Goal: Task Accomplishment & Management: Manage account settings

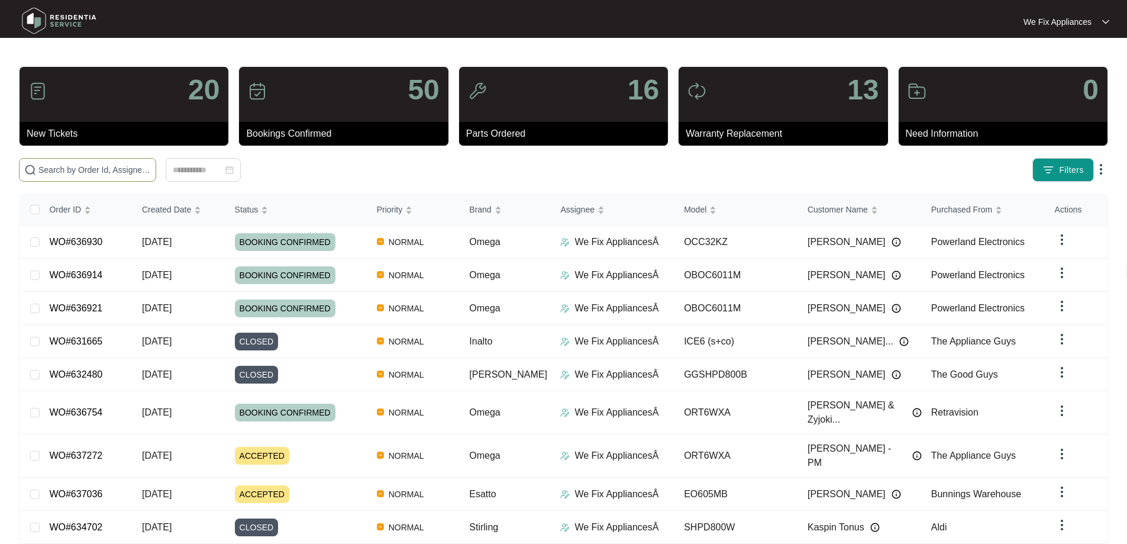
paste input "637036"
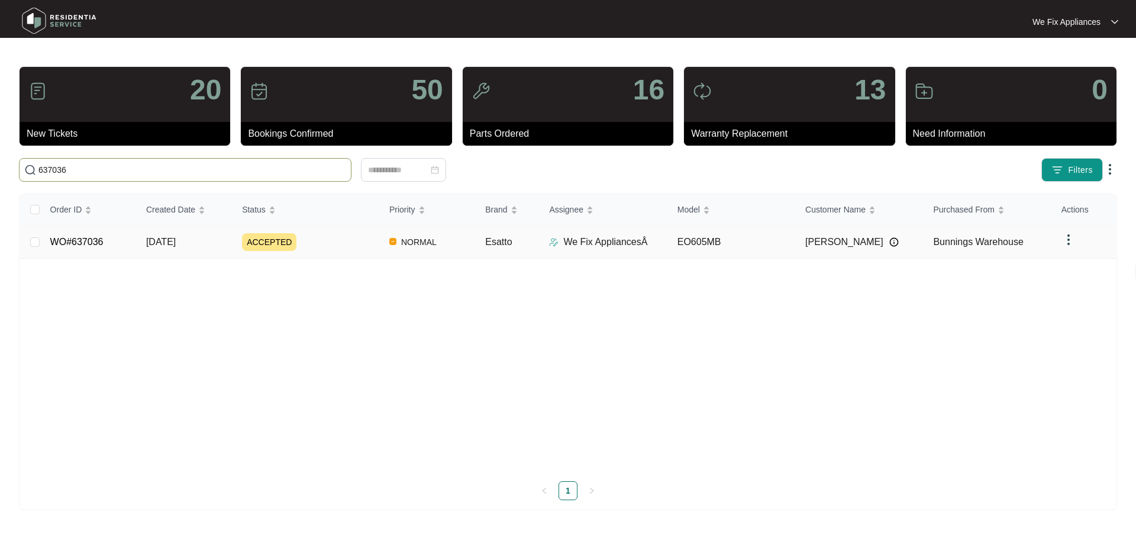
type input "637036"
click at [72, 244] on link "WO#637036" at bounding box center [76, 242] width 53 height 10
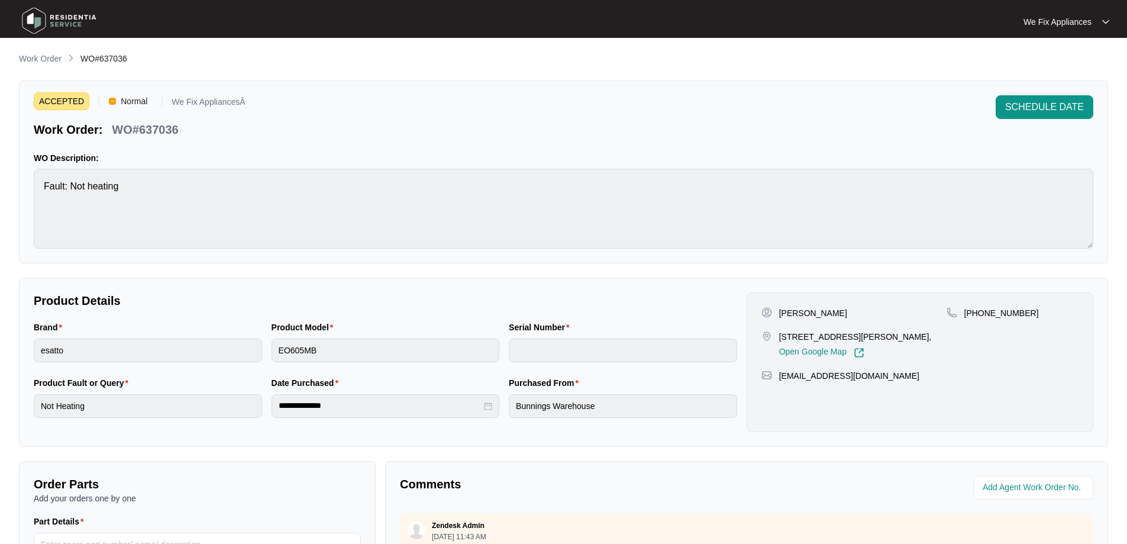
click at [88, 13] on img at bounding box center [59, 21] width 83 height 36
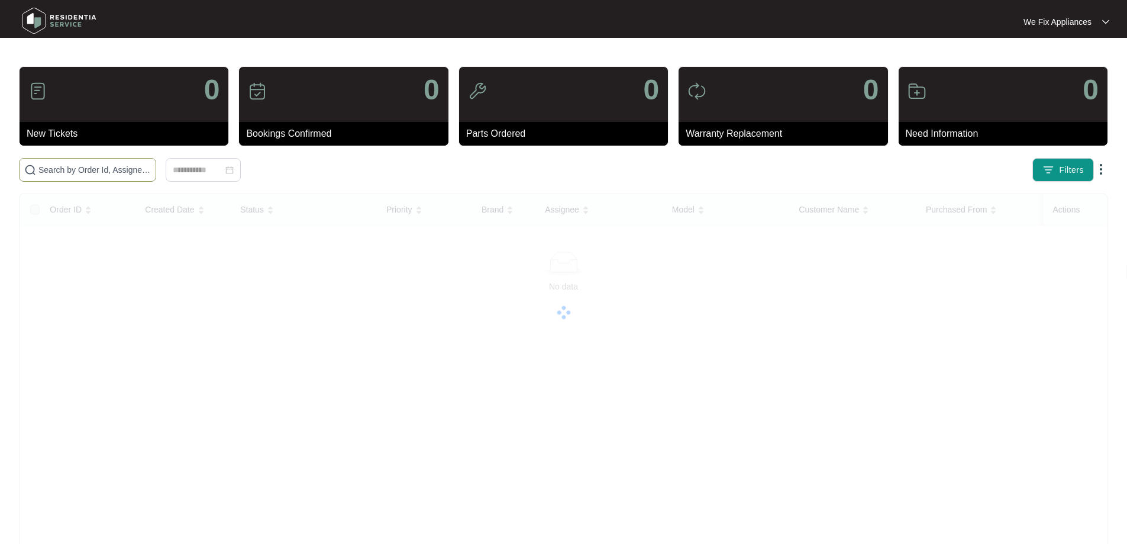
paste input "637036"
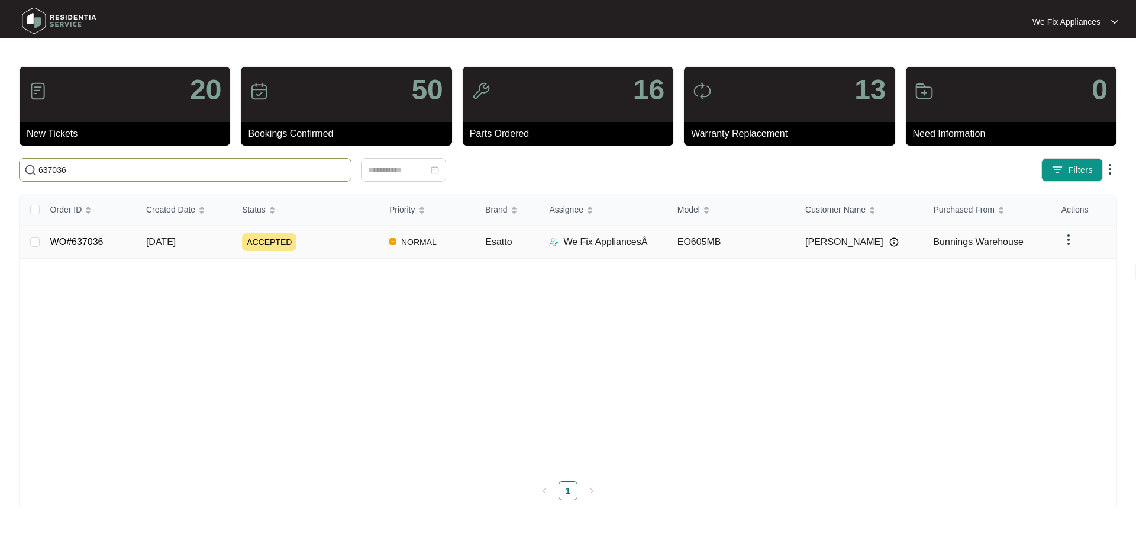
type input "637036"
click at [96, 243] on link "WO#637036" at bounding box center [76, 242] width 53 height 10
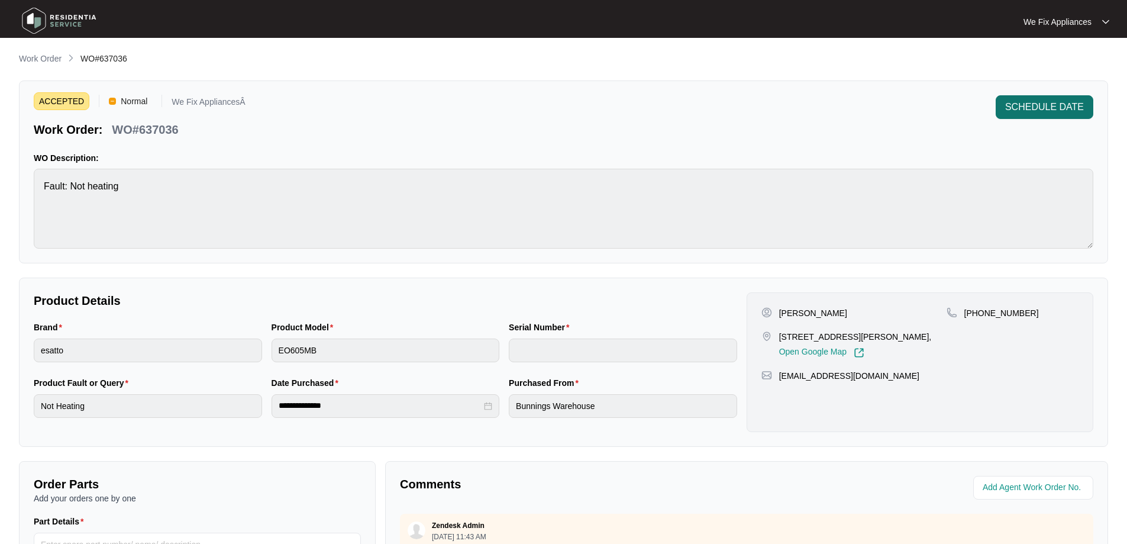
click at [1043, 105] on span "SCHEDULE DATE" at bounding box center [1045, 107] width 79 height 14
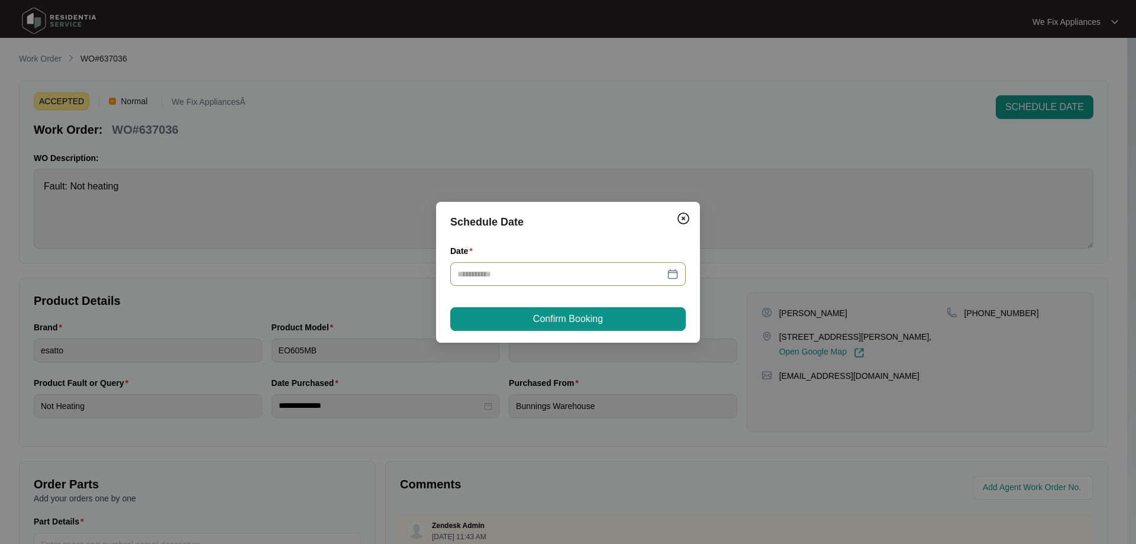
click at [558, 268] on input "Date" at bounding box center [560, 274] width 207 height 13
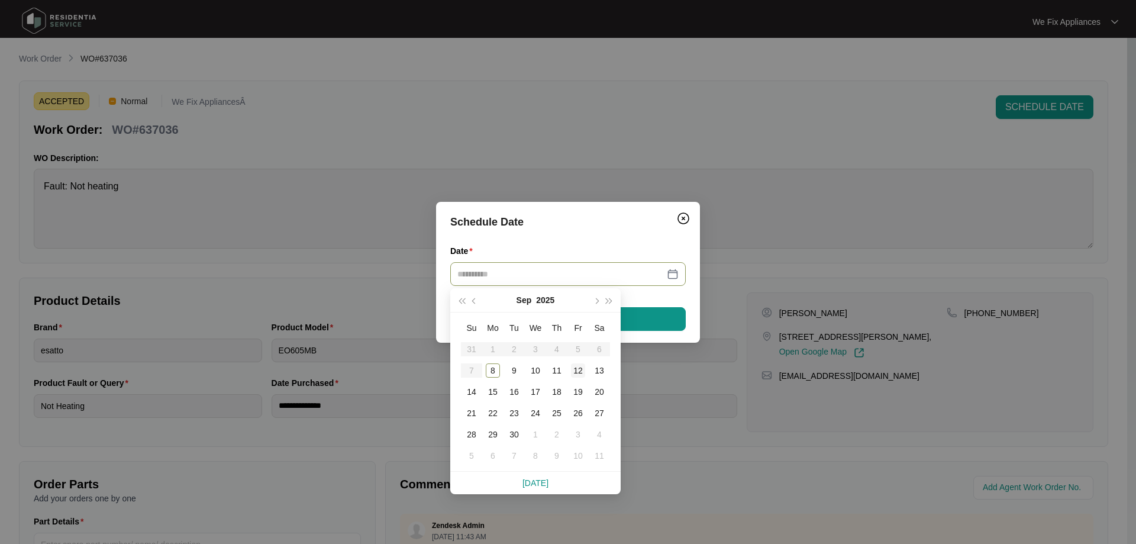
click at [582, 368] on div "12" at bounding box center [578, 370] width 14 height 14
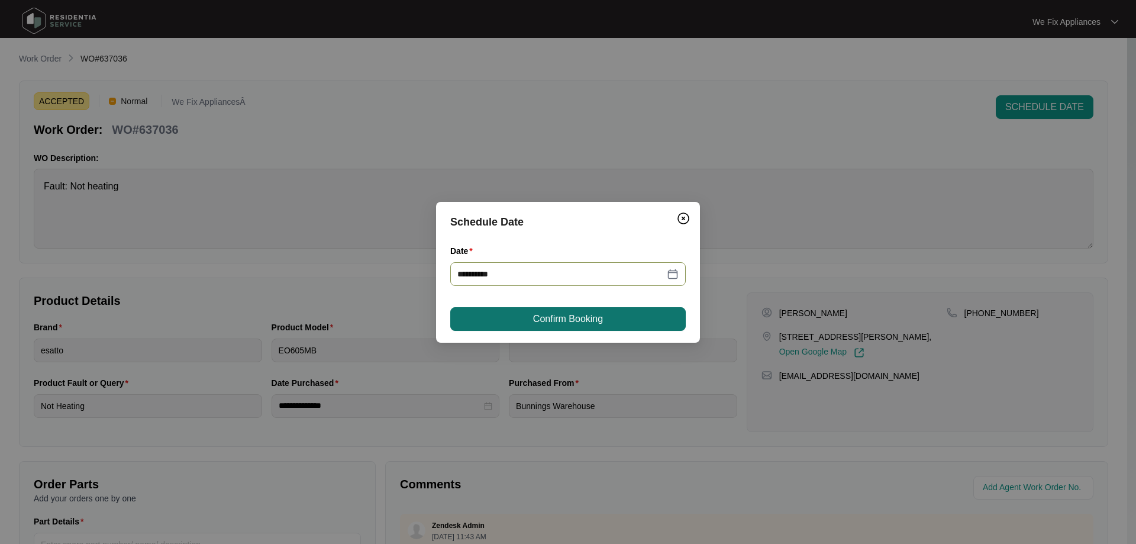
type input "**********"
click at [600, 305] on div "**********" at bounding box center [568, 272] width 264 height 141
click at [595, 312] on span "Confirm Booking" at bounding box center [568, 319] width 70 height 14
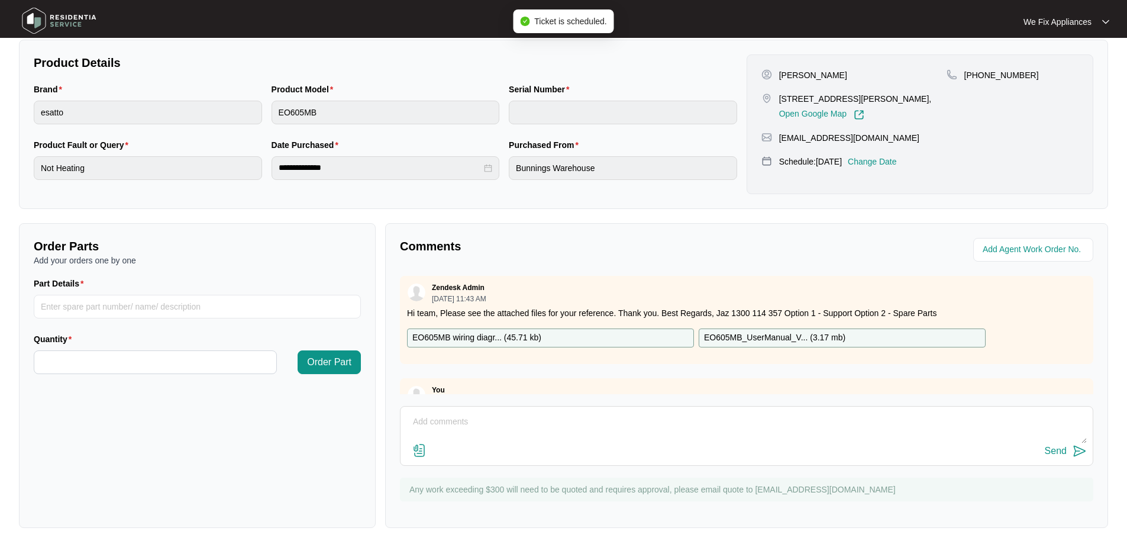
scroll to position [241, 0]
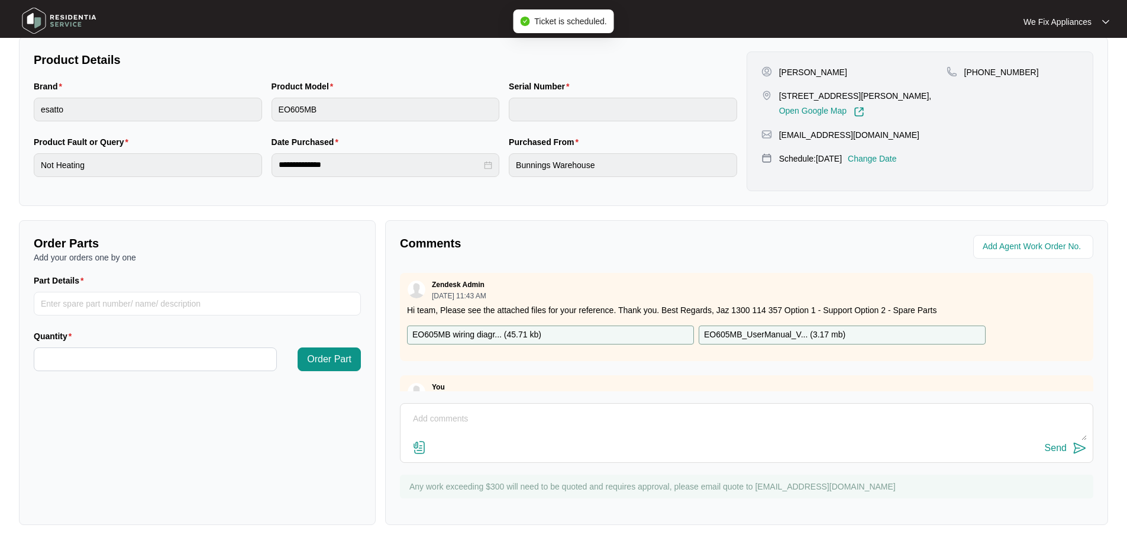
click at [561, 434] on textarea at bounding box center [747, 425] width 681 height 31
type textarea "Hi team just fyi customer requested [DATE] thank you."
click at [1051, 443] on div "Send" at bounding box center [1056, 448] width 22 height 11
click at [78, 32] on img at bounding box center [59, 21] width 83 height 36
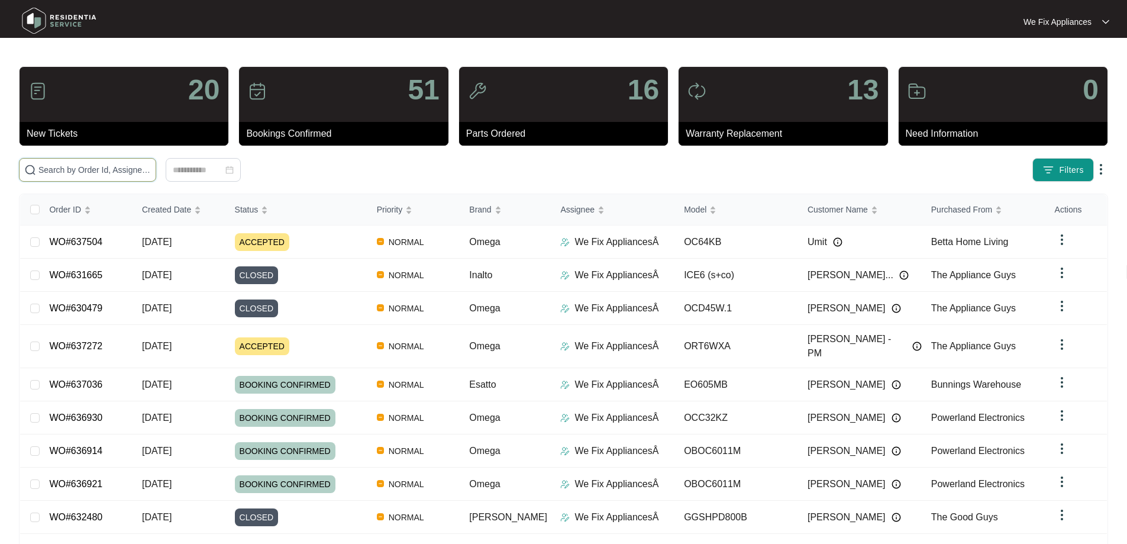
click at [82, 166] on input "text" at bounding box center [94, 169] width 112 height 13
paste input "636992"
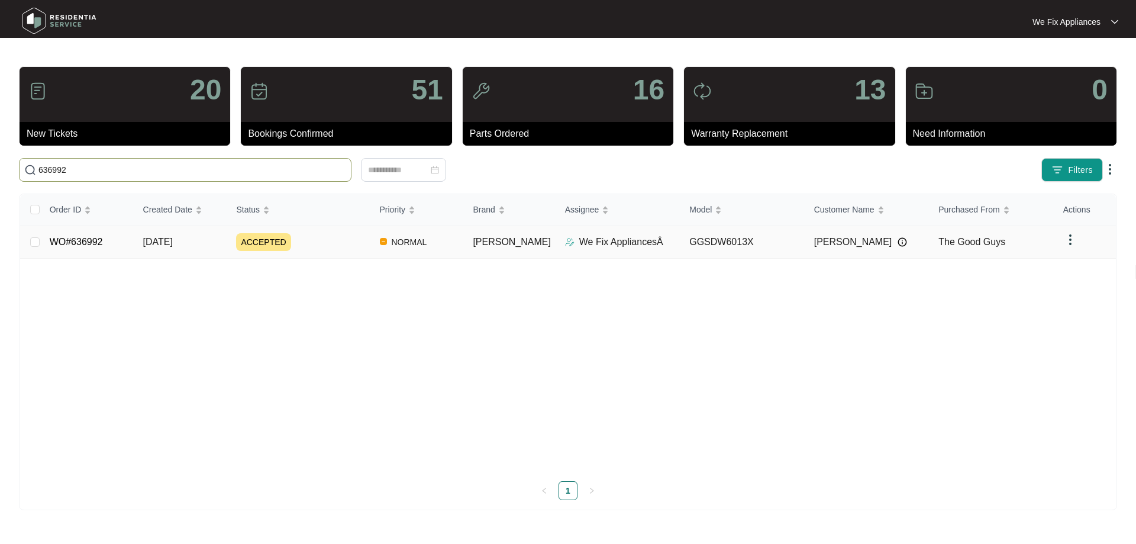
type input "636992"
click at [76, 239] on link "WO#636992" at bounding box center [76, 242] width 53 height 10
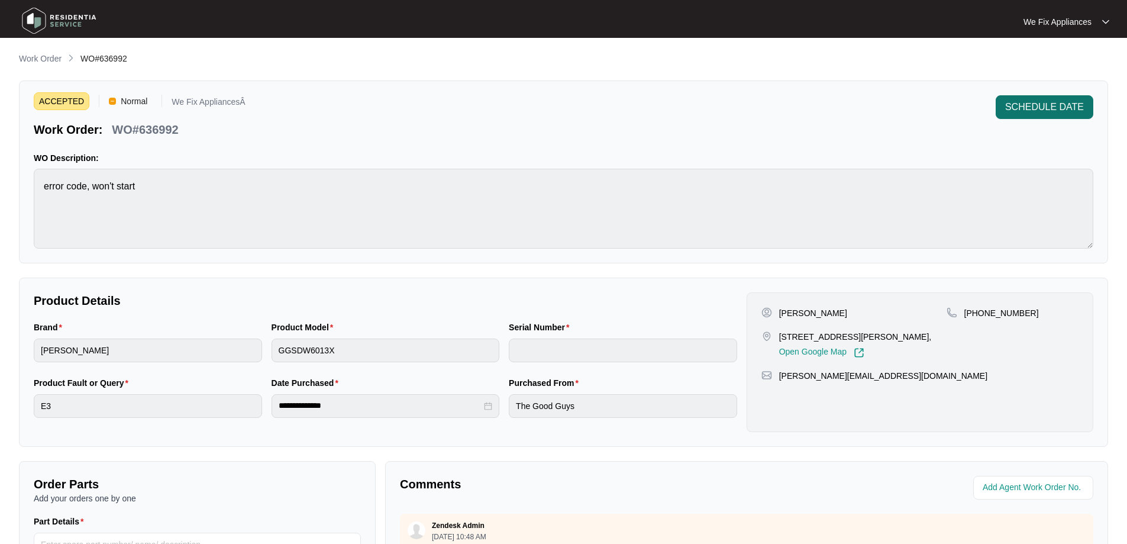
click at [1035, 106] on span "SCHEDULE DATE" at bounding box center [1045, 107] width 79 height 14
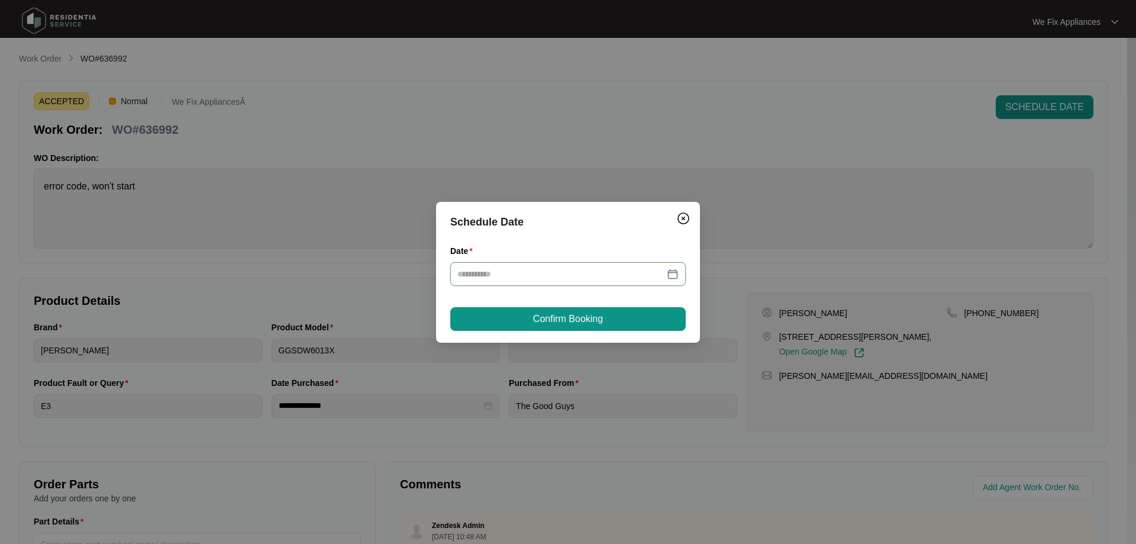
click at [515, 269] on input "Date" at bounding box center [560, 274] width 207 height 13
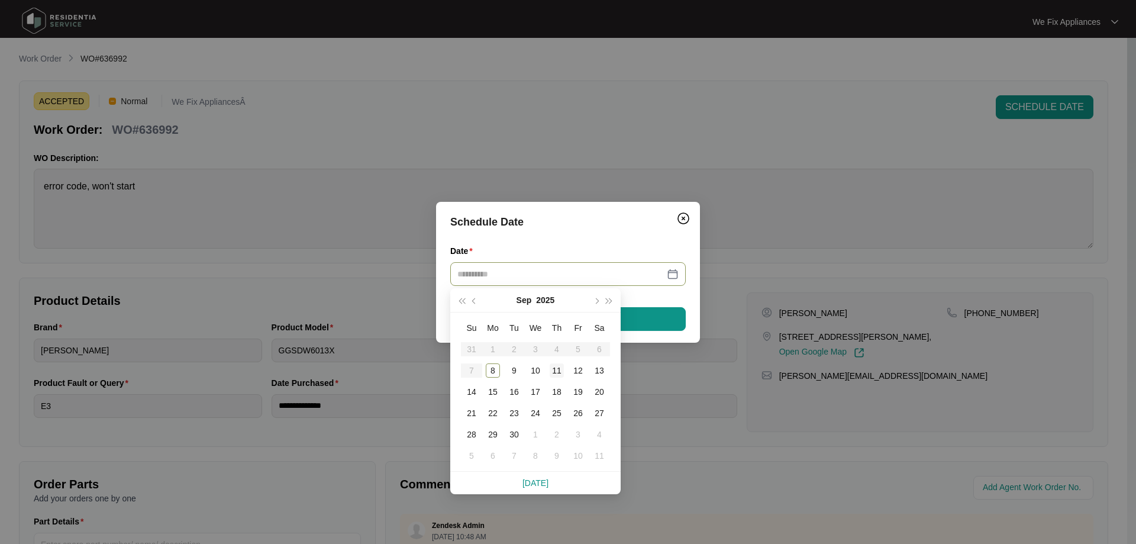
click at [563, 368] on div "11" at bounding box center [557, 370] width 14 height 14
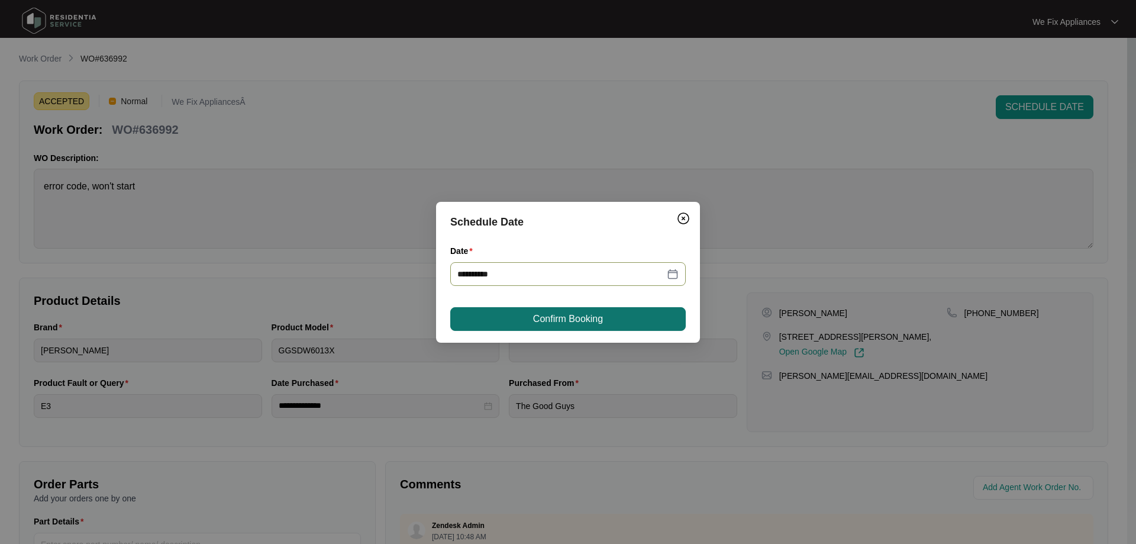
type input "**********"
click at [597, 326] on span "Confirm Booking" at bounding box center [568, 319] width 70 height 14
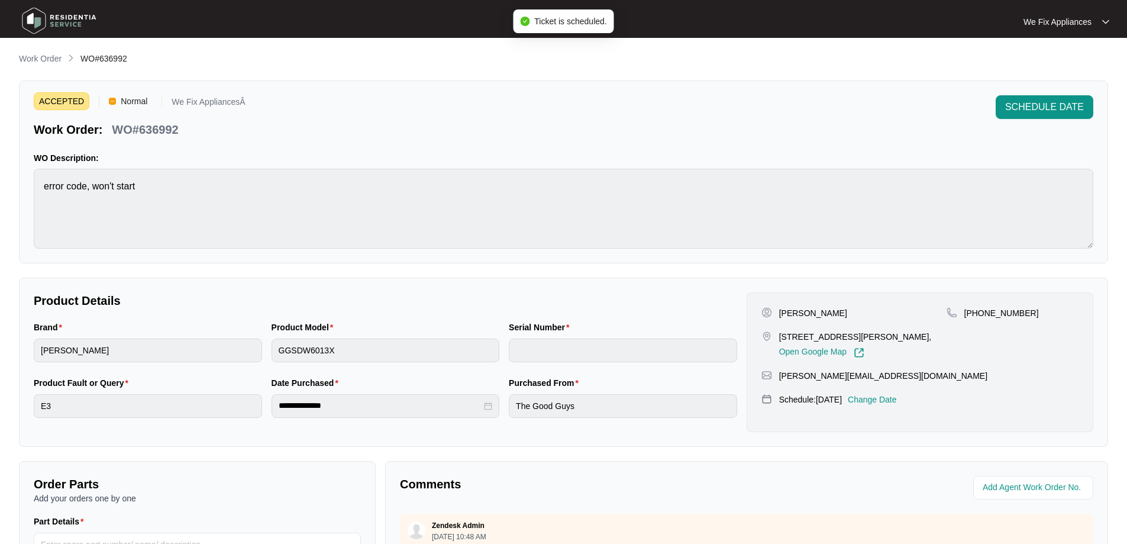
click at [75, 20] on img at bounding box center [59, 21] width 83 height 36
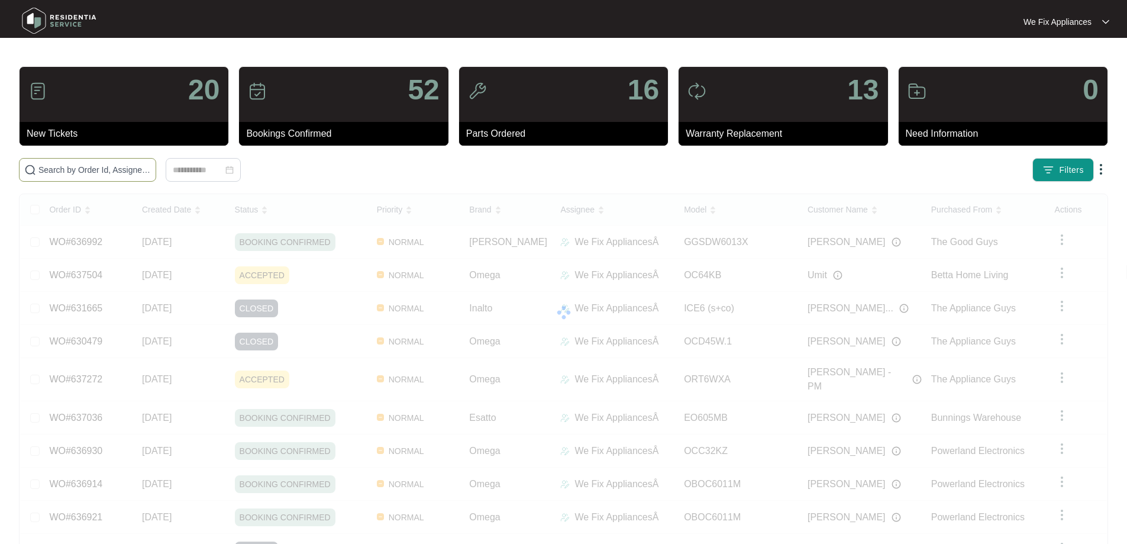
paste input "637504"
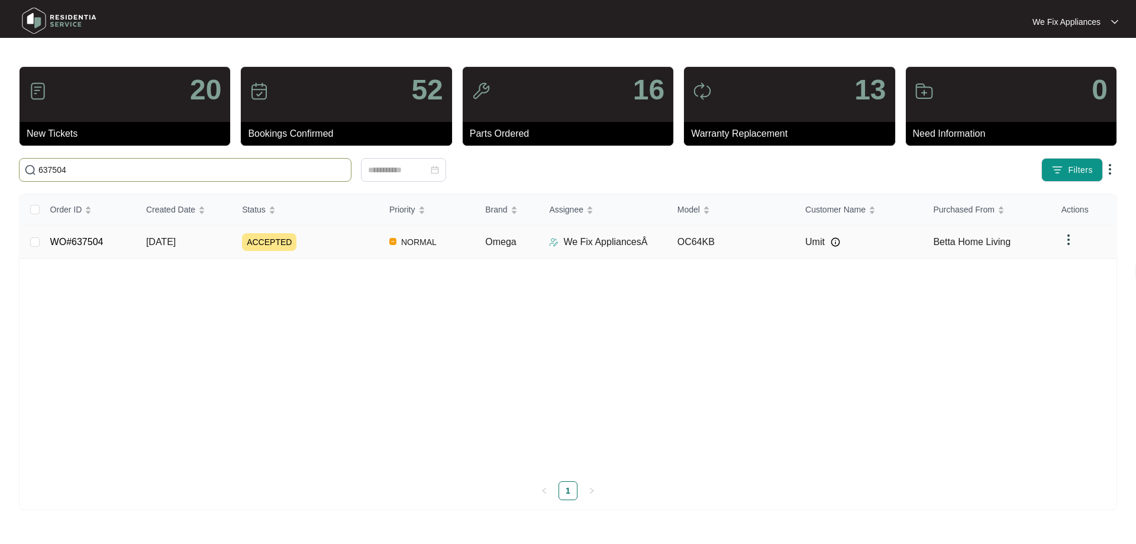
type input "637504"
click at [88, 243] on link "WO#637504" at bounding box center [76, 242] width 53 height 10
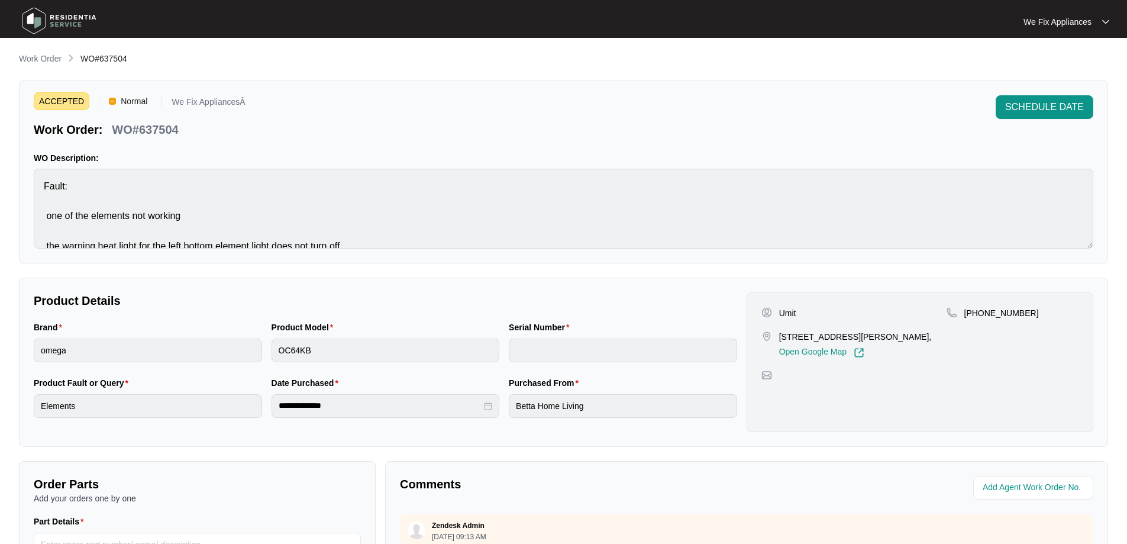
click at [72, 20] on img at bounding box center [59, 21] width 83 height 36
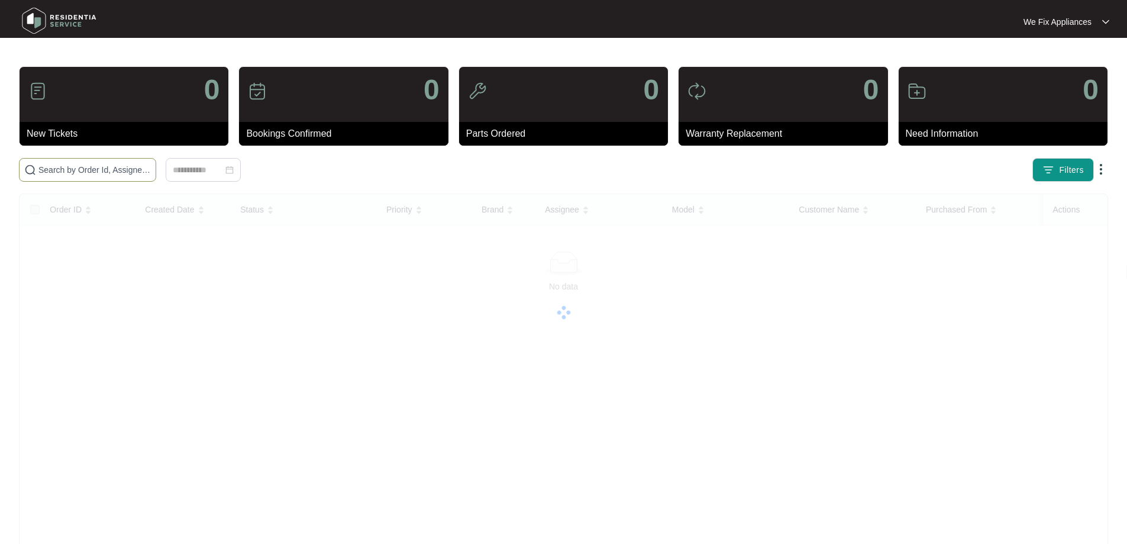
paste input "636992"
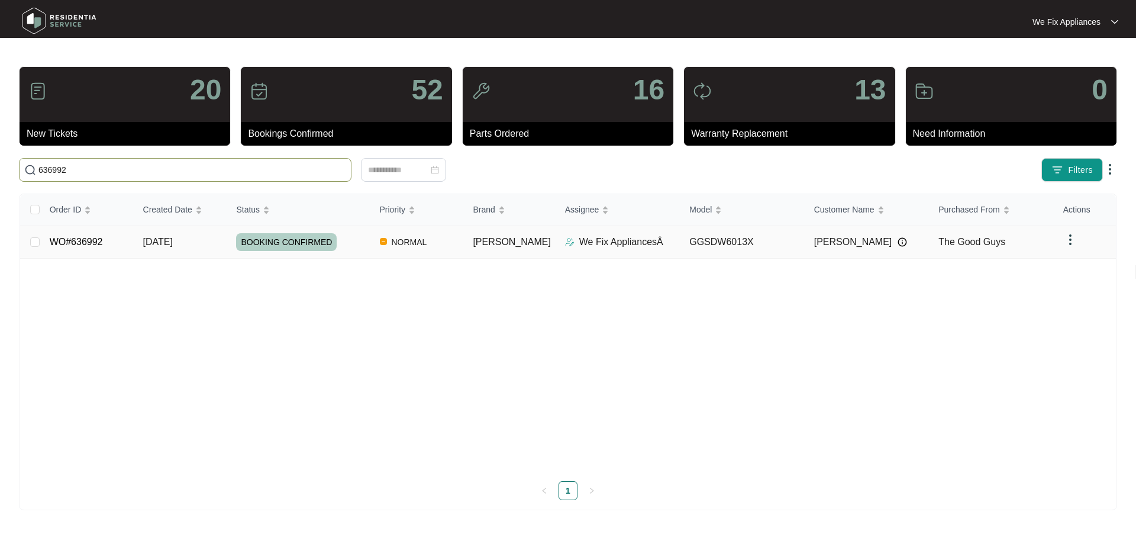
type input "636992"
click at [94, 243] on link "WO#636992" at bounding box center [76, 242] width 53 height 10
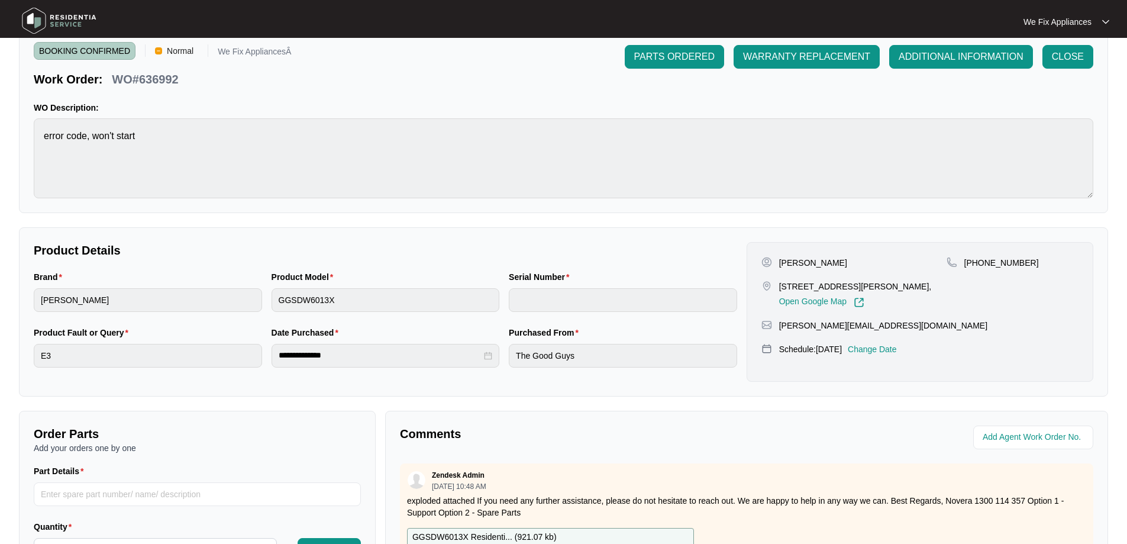
scroll to position [237, 0]
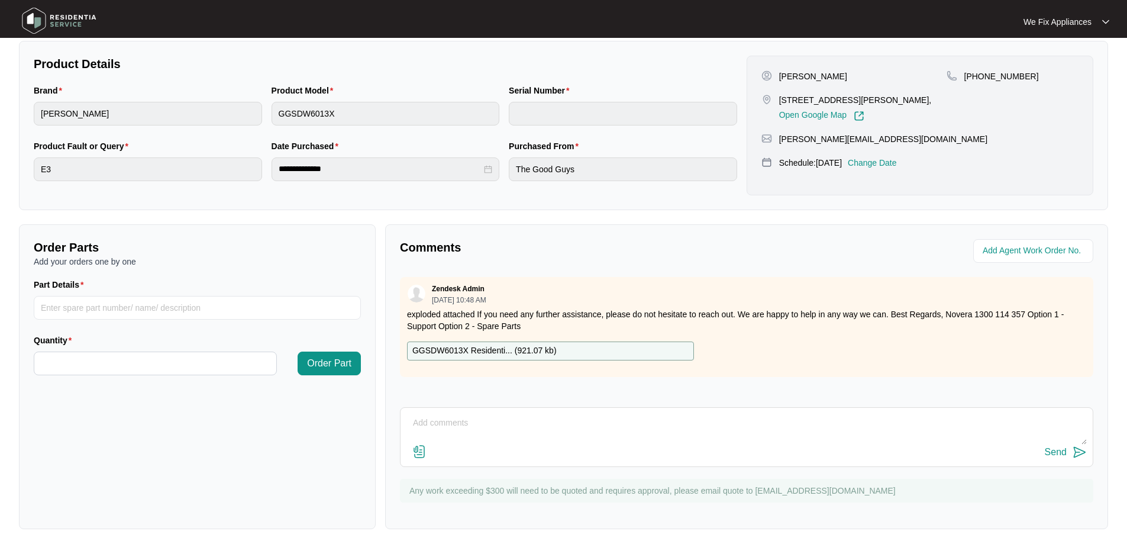
click at [515, 433] on textarea at bounding box center [747, 429] width 681 height 31
click at [1045, 444] on button "Send" at bounding box center [1066, 452] width 42 height 16
click at [530, 423] on textarea at bounding box center [747, 429] width 681 height 31
type textarea "H"
type textarea "Hi guys just fyi- customer rebooked for [DATE] instead his day off thank you."
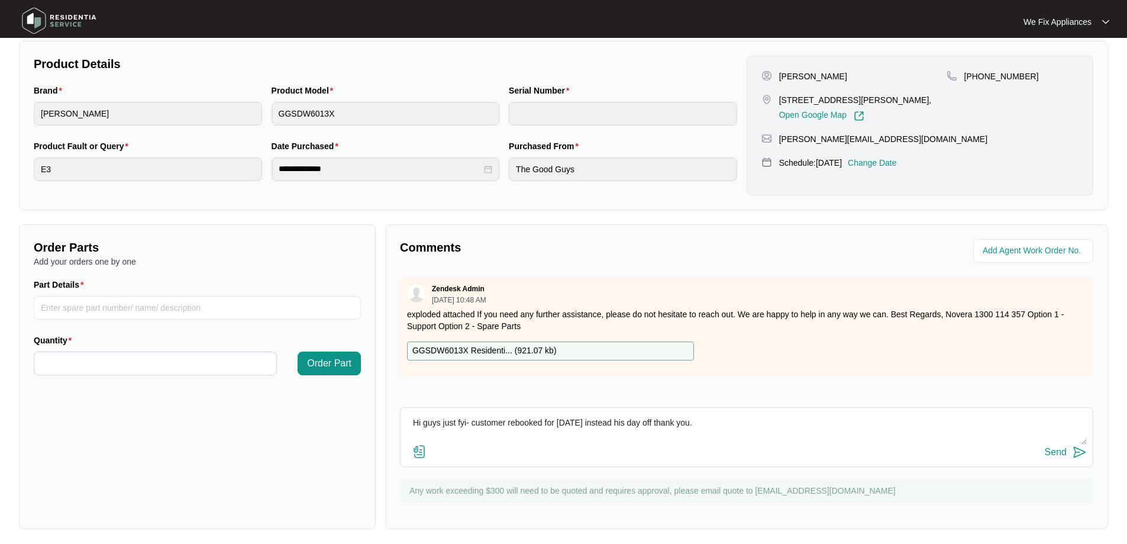
click at [891, 159] on p "Change Date" at bounding box center [872, 163] width 49 height 12
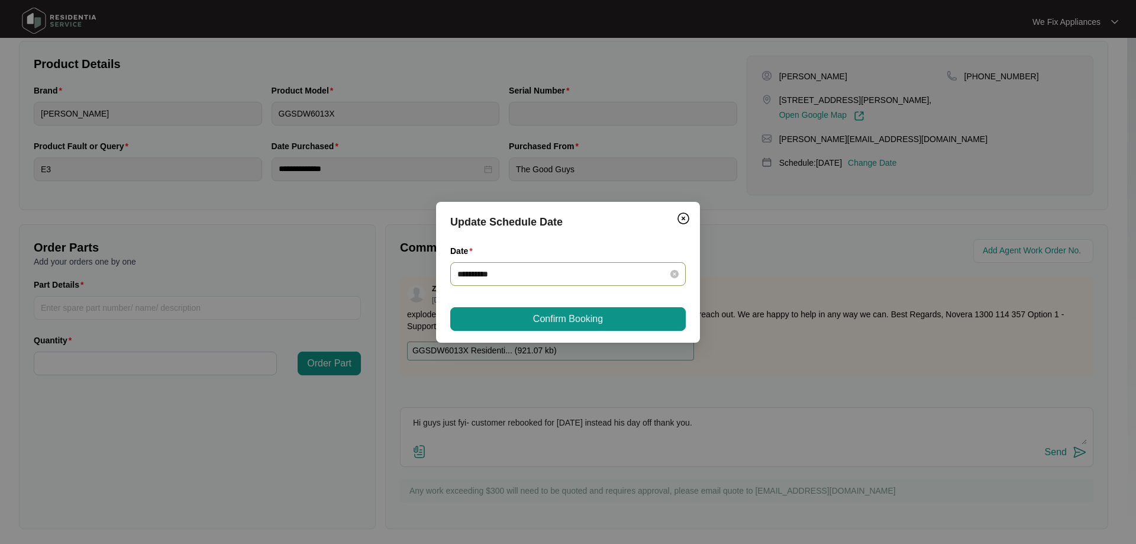
click at [601, 282] on div "**********" at bounding box center [568, 274] width 236 height 24
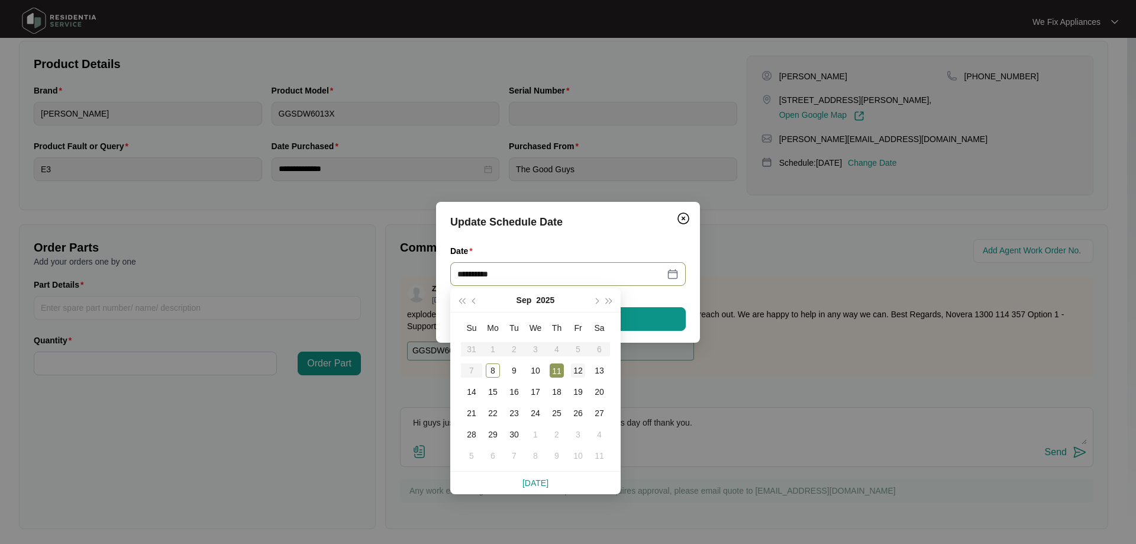
type input "**********"
click at [578, 371] on div "12" at bounding box center [578, 370] width 14 height 14
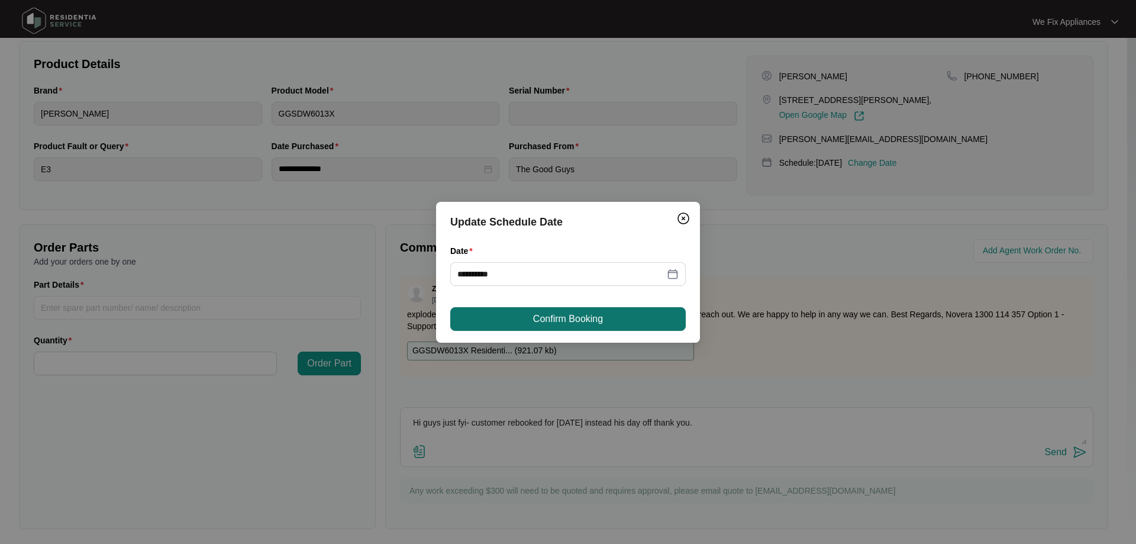
click at [611, 309] on button "Confirm Booking" at bounding box center [568, 319] width 236 height 24
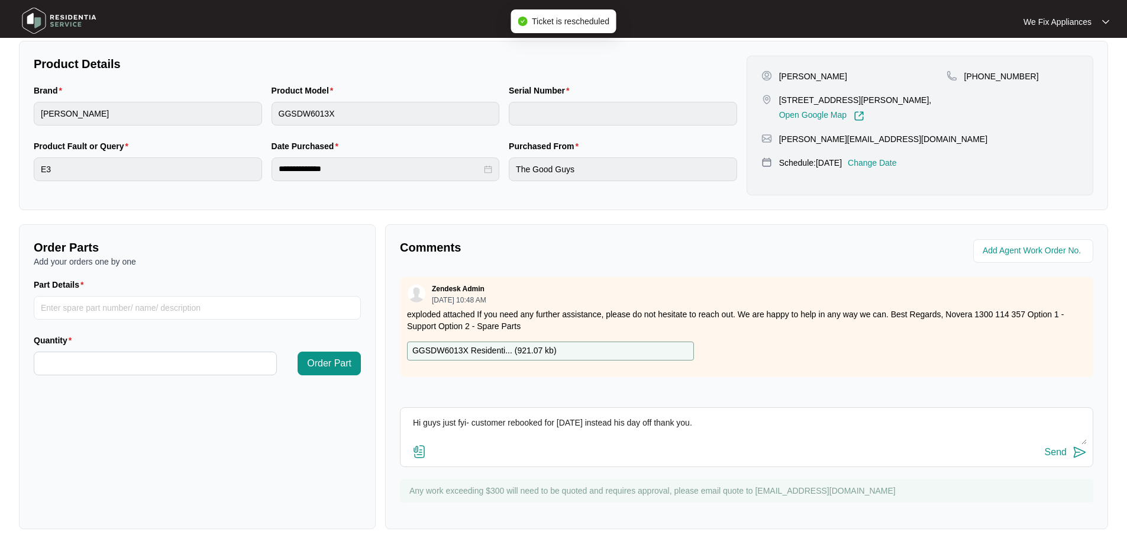
click at [778, 439] on textarea "Hi guys just fyi- customer rebooked for [DATE] instead his day off thank you." at bounding box center [747, 429] width 681 height 31
click at [1062, 446] on button "Send" at bounding box center [1066, 452] width 42 height 16
click at [85, 22] on img at bounding box center [59, 21] width 83 height 36
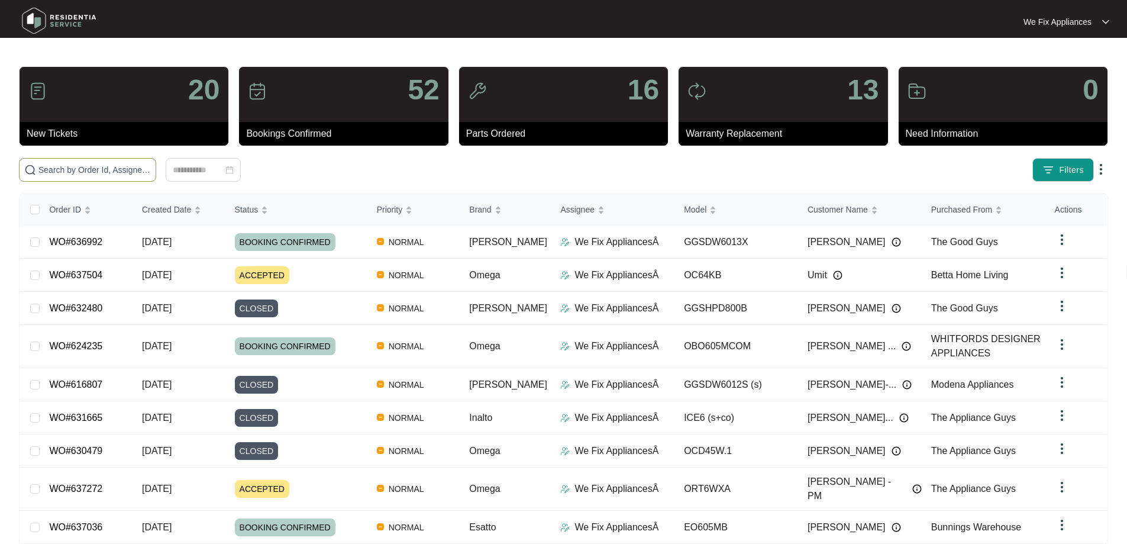
paste input "637272"
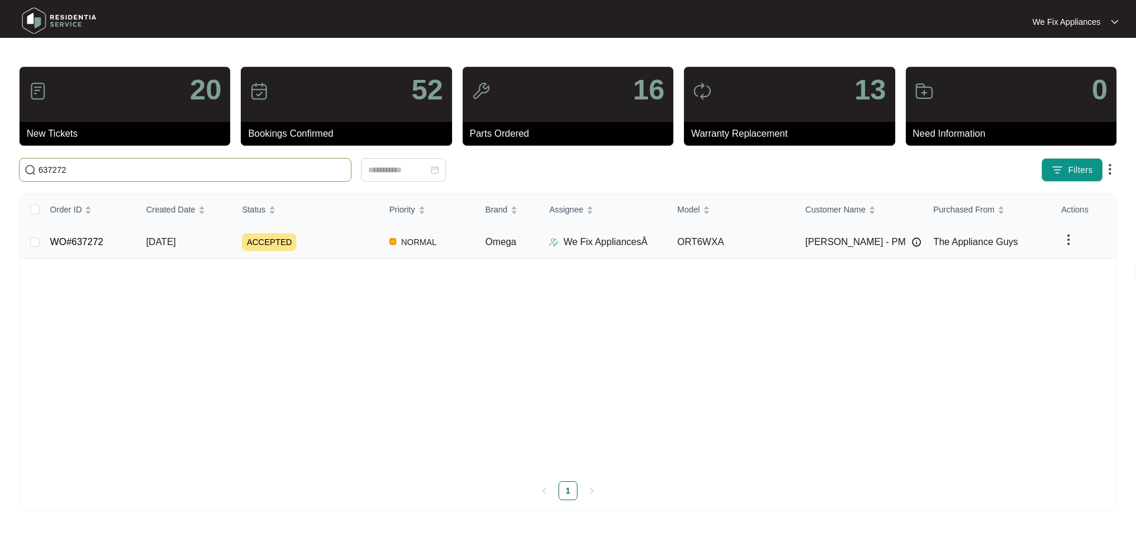
type input "637272"
click at [94, 241] on link "WO#637272" at bounding box center [76, 242] width 53 height 10
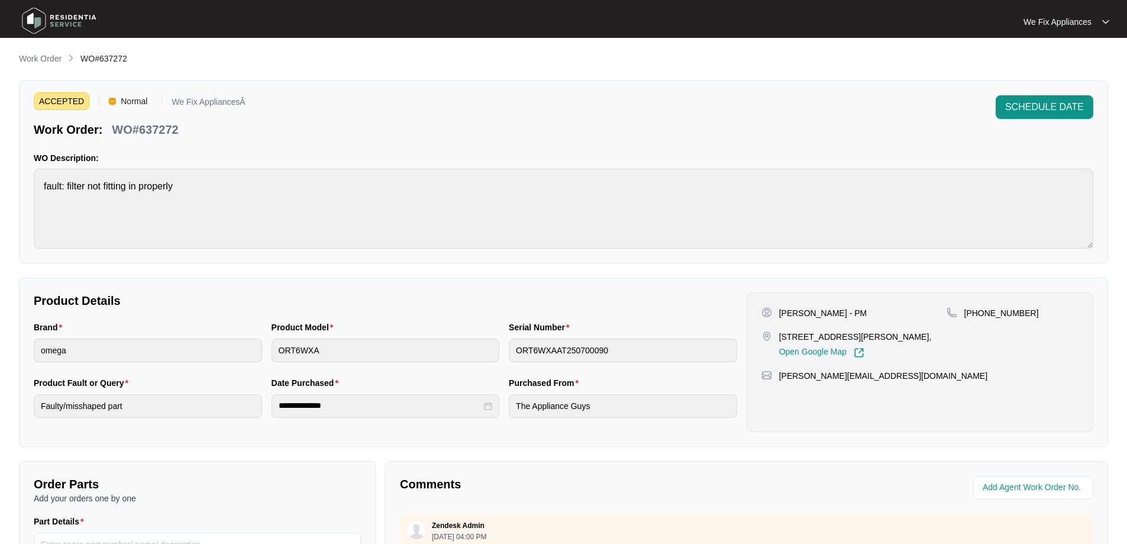
scroll to position [241, 0]
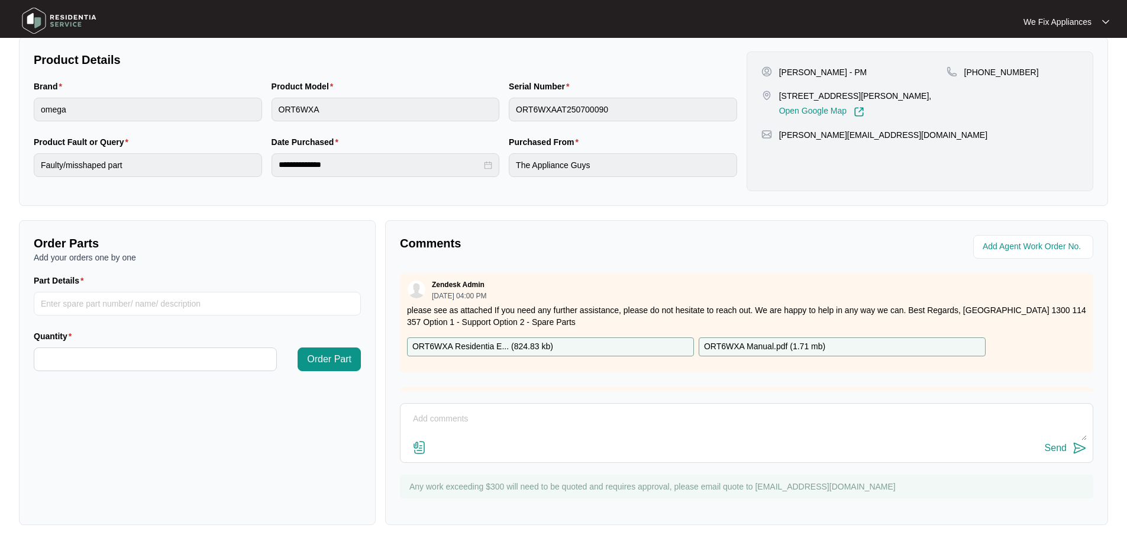
click at [544, 423] on textarea at bounding box center [747, 425] width 681 height 31
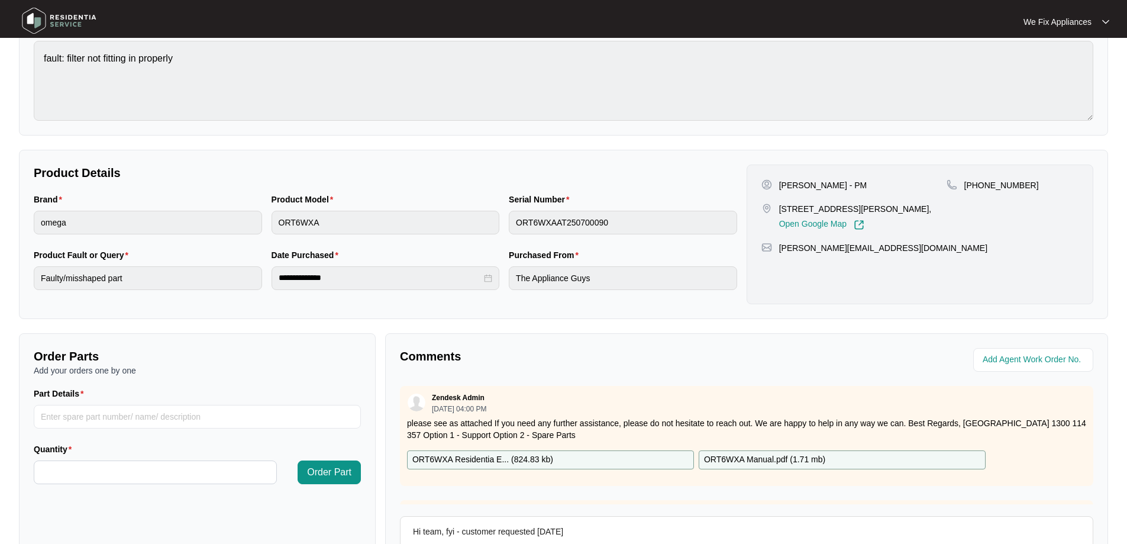
scroll to position [5, 0]
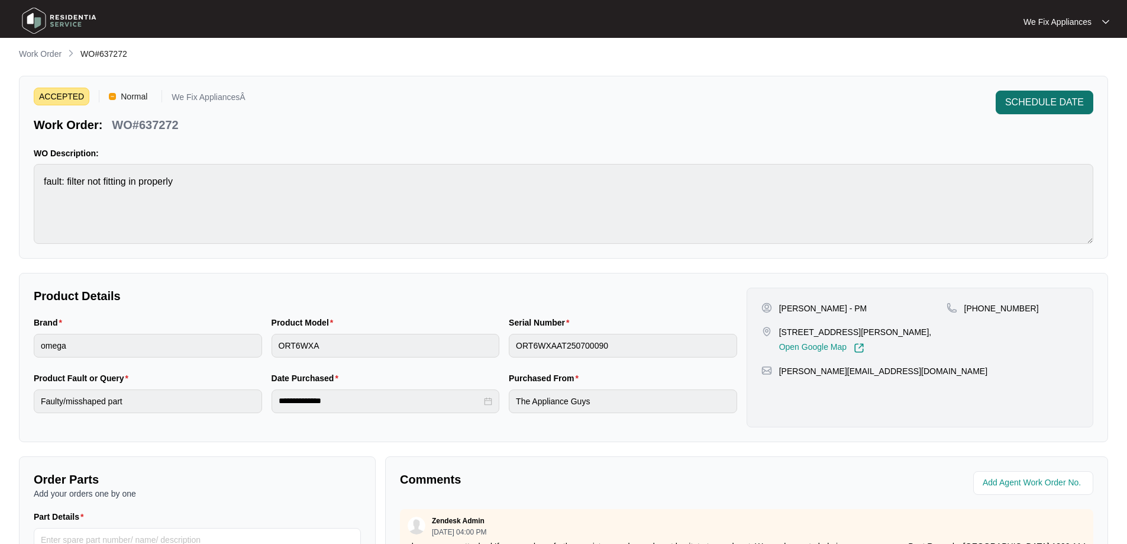
type textarea "Hi team, fyi - customer requested [DATE]"
click at [1033, 96] on span "SCHEDULE DATE" at bounding box center [1045, 102] width 79 height 14
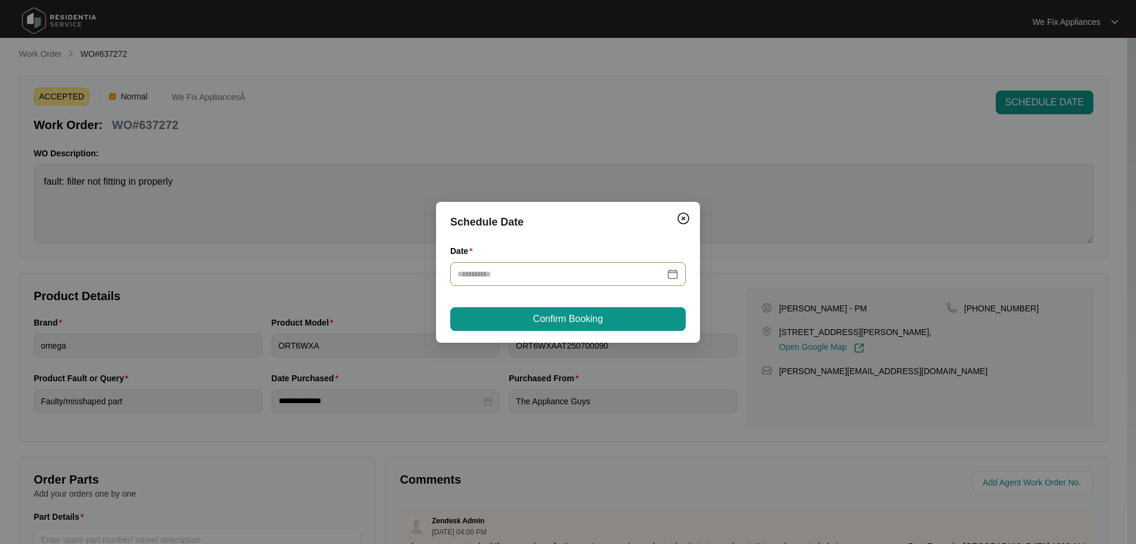
click at [506, 279] on input "Date" at bounding box center [560, 274] width 207 height 13
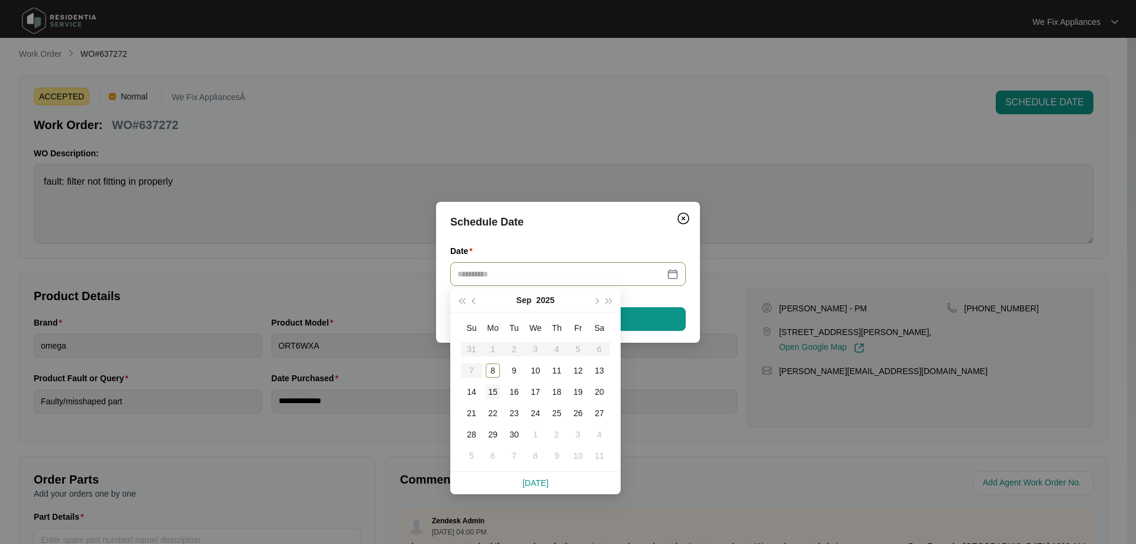
type input "**********"
click at [495, 392] on div "15" at bounding box center [493, 392] width 14 height 14
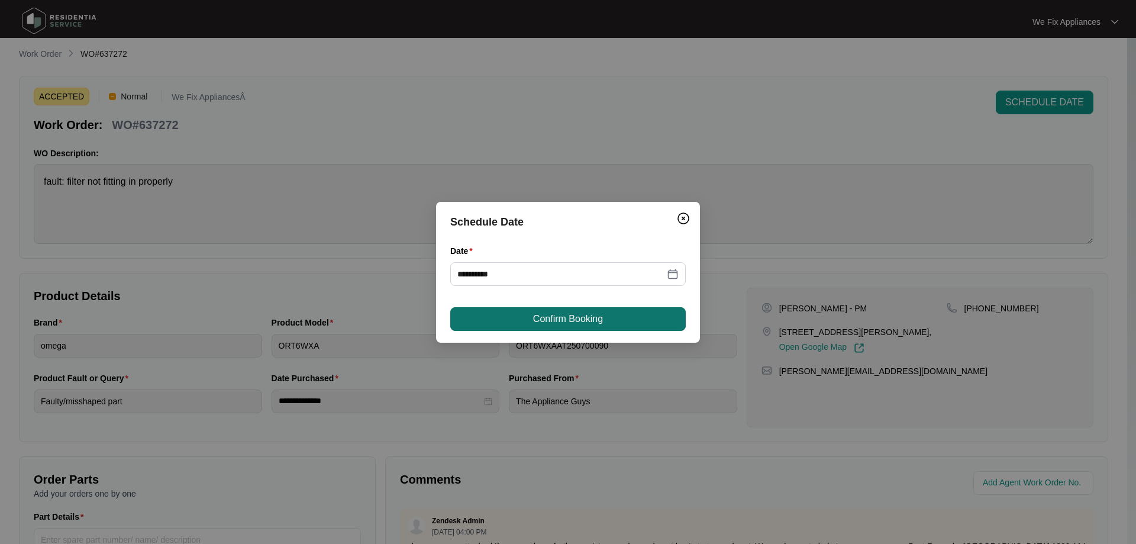
click at [588, 316] on span "Confirm Booking" at bounding box center [568, 319] width 70 height 14
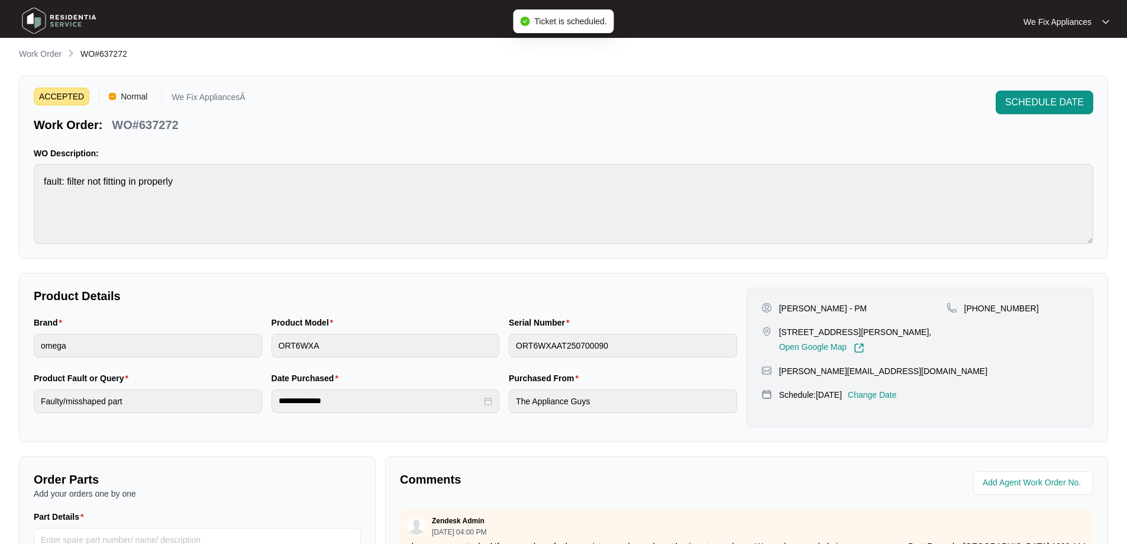
scroll to position [241, 0]
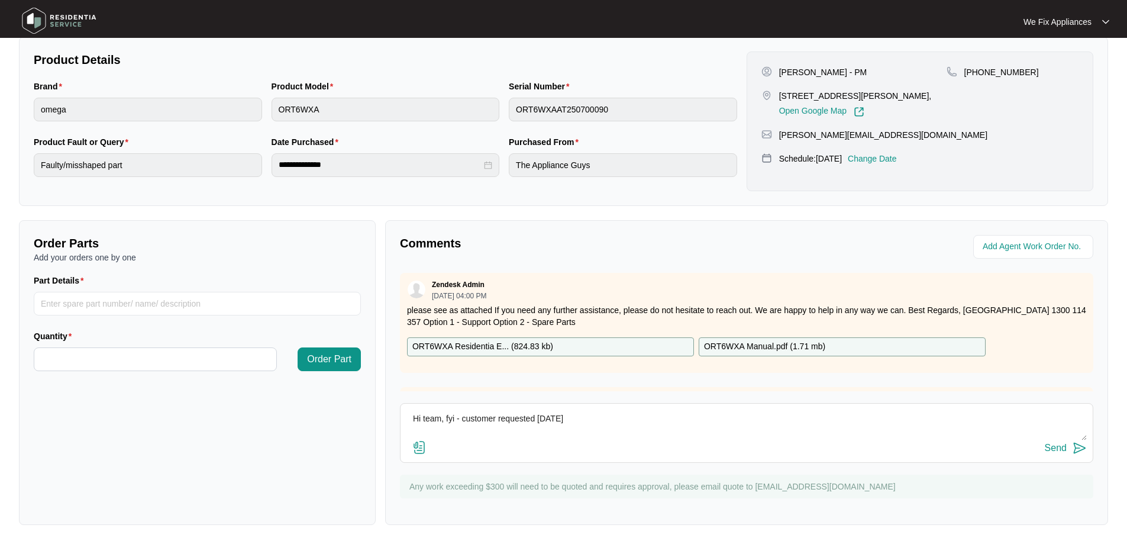
drag, startPoint x: 603, startPoint y: 420, endPoint x: 539, endPoint y: 420, distance: 63.3
click at [539, 420] on textarea "Hi team, fyi - customer requested [DATE]" at bounding box center [747, 425] width 681 height 31
type textarea "Hi team, fyi - customer requested [DATE] thats when she can make it."
click at [1056, 448] on div "Send" at bounding box center [1056, 448] width 22 height 11
click at [78, 26] on img at bounding box center [59, 21] width 83 height 36
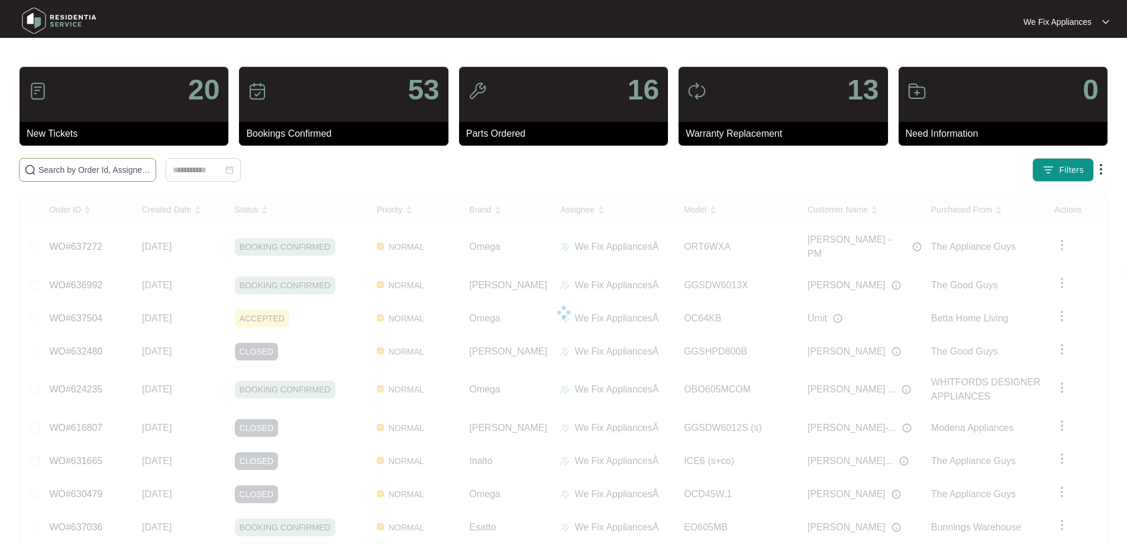
paste input "633481"
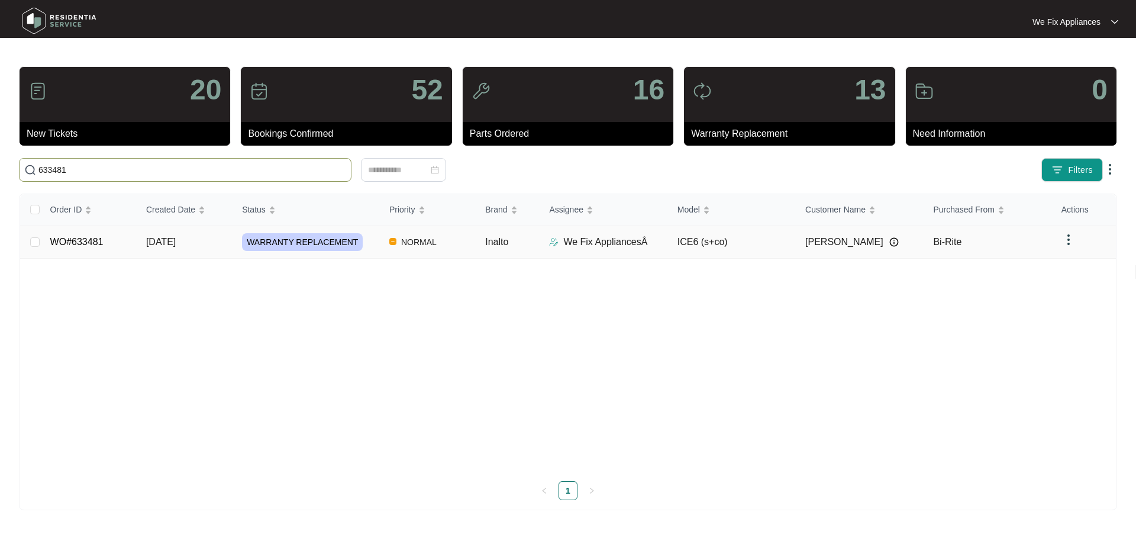
type input "633481"
click at [75, 243] on link "WO#633481" at bounding box center [76, 242] width 53 height 10
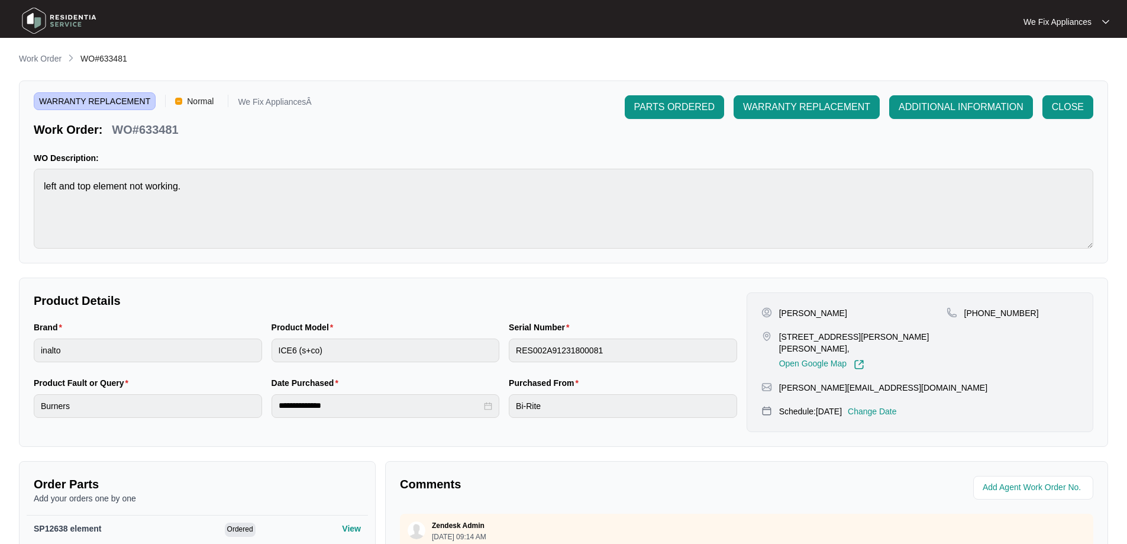
click at [888, 405] on p "Change Date" at bounding box center [872, 411] width 49 height 12
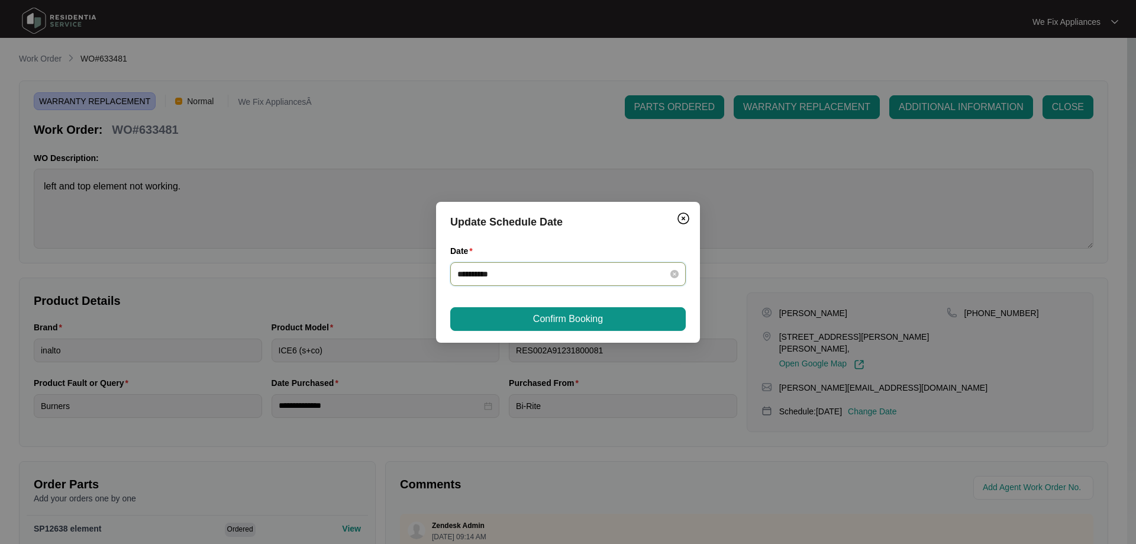
click at [582, 279] on input "**********" at bounding box center [560, 274] width 207 height 13
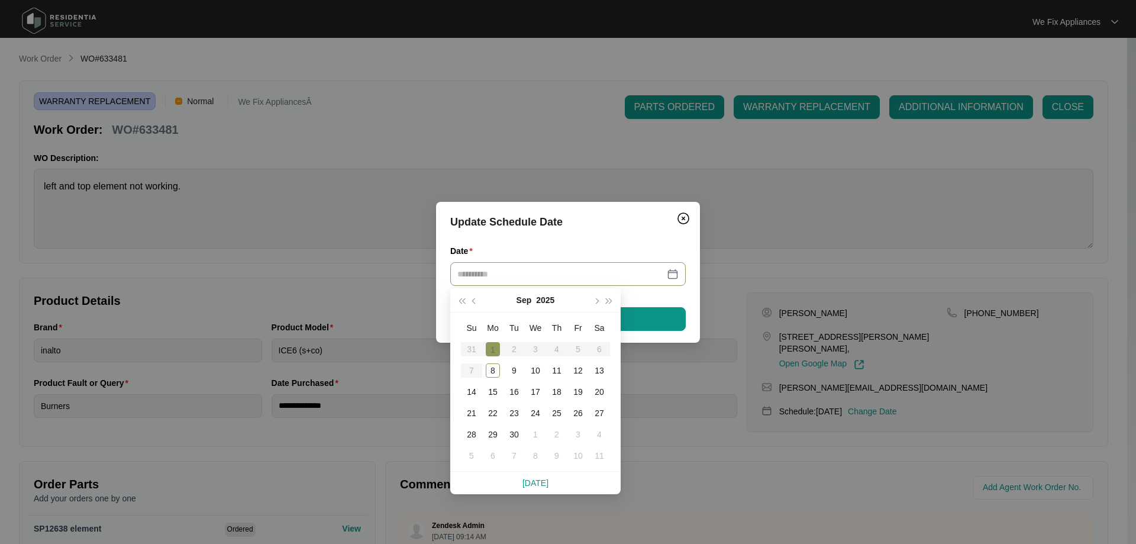
type input "**********"
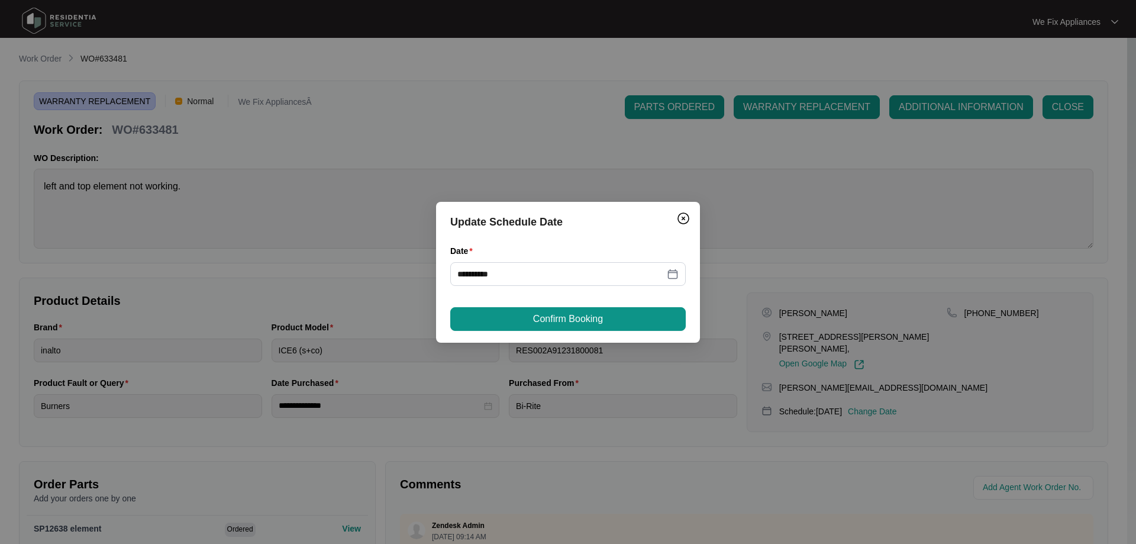
click at [805, 230] on div "**********" at bounding box center [568, 272] width 1136 height 544
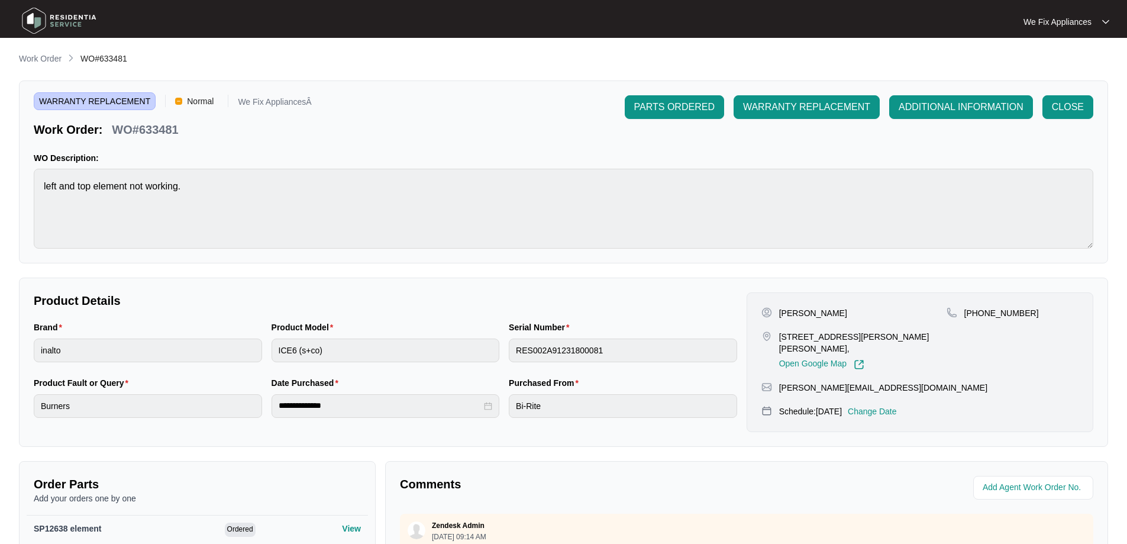
drag, startPoint x: 900, startPoint y: 389, endPoint x: 878, endPoint y: 417, distance: 35.3
click at [897, 394] on div "[PERSON_NAME] [STREET_ADDRESS][PERSON_NAME][PERSON_NAME], Open Google Map [PHON…" at bounding box center [920, 362] width 347 height 140
click at [884, 405] on p "Change Date" at bounding box center [872, 411] width 49 height 12
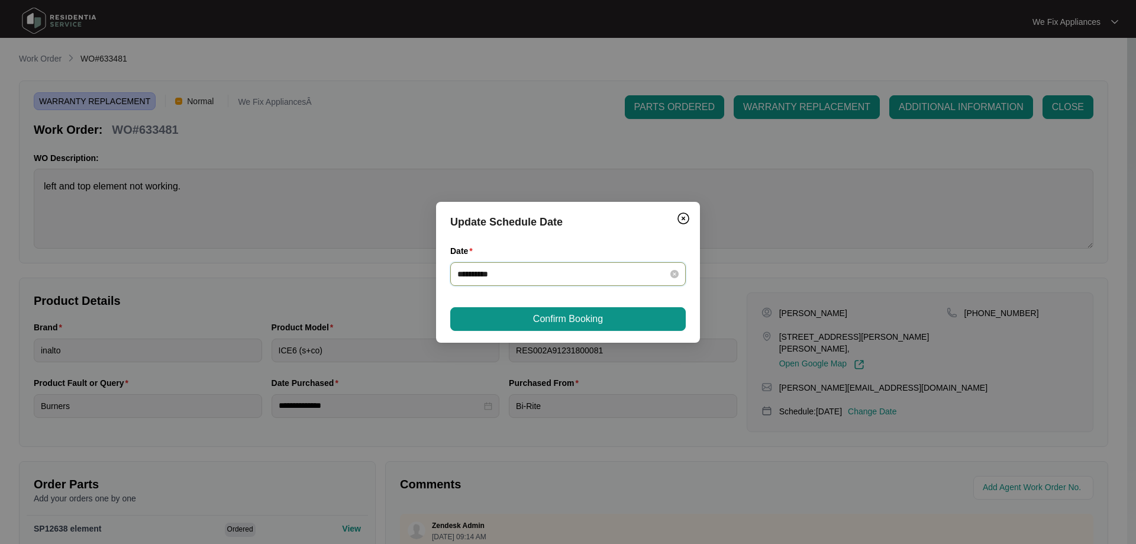
click at [581, 278] on input "**********" at bounding box center [560, 274] width 207 height 13
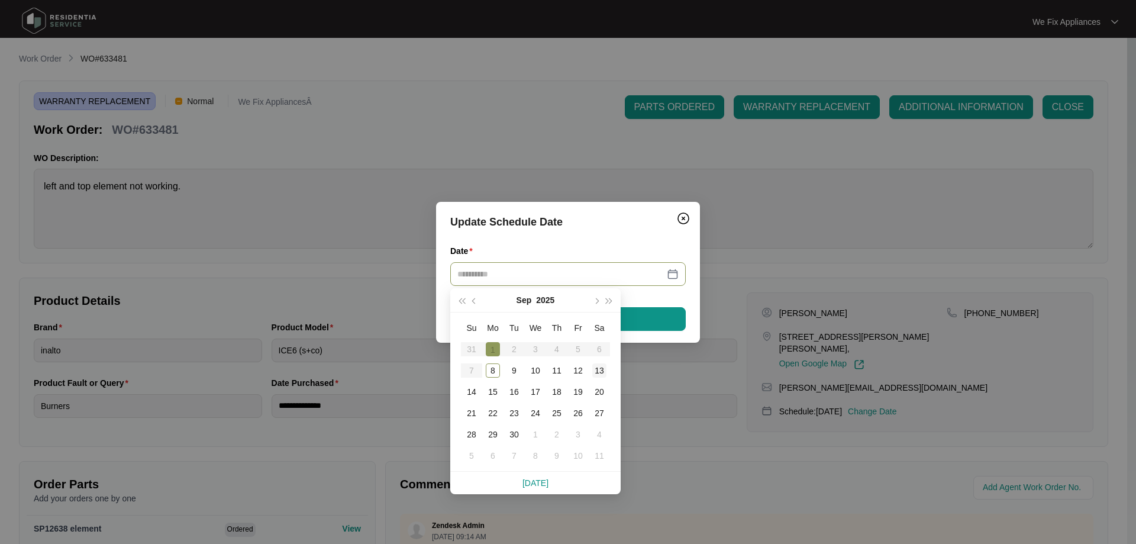
type input "**********"
click at [594, 369] on div "13" at bounding box center [599, 370] width 14 height 14
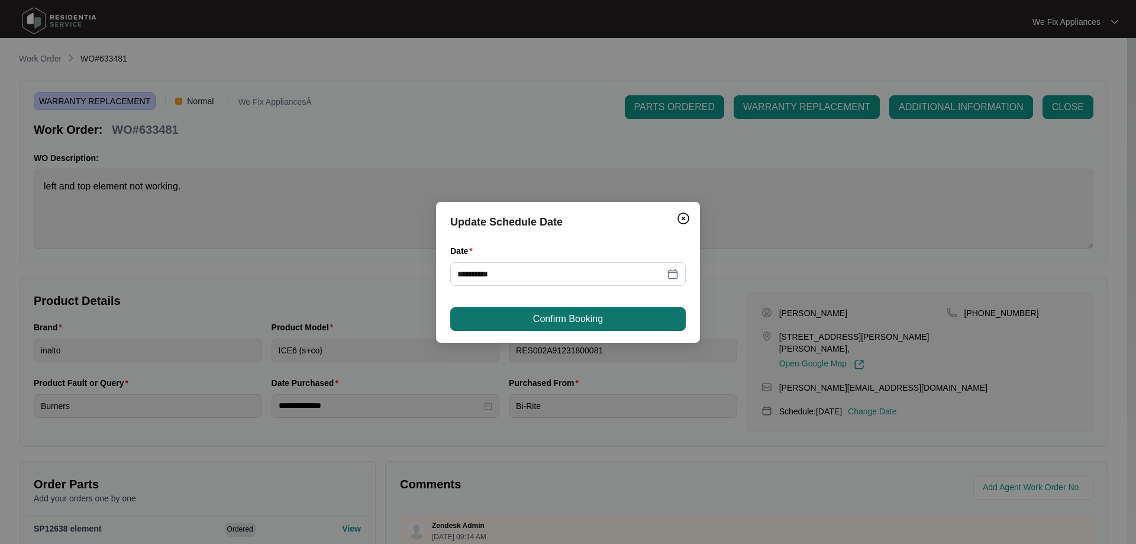
click at [595, 314] on span "Confirm Booking" at bounding box center [568, 319] width 70 height 14
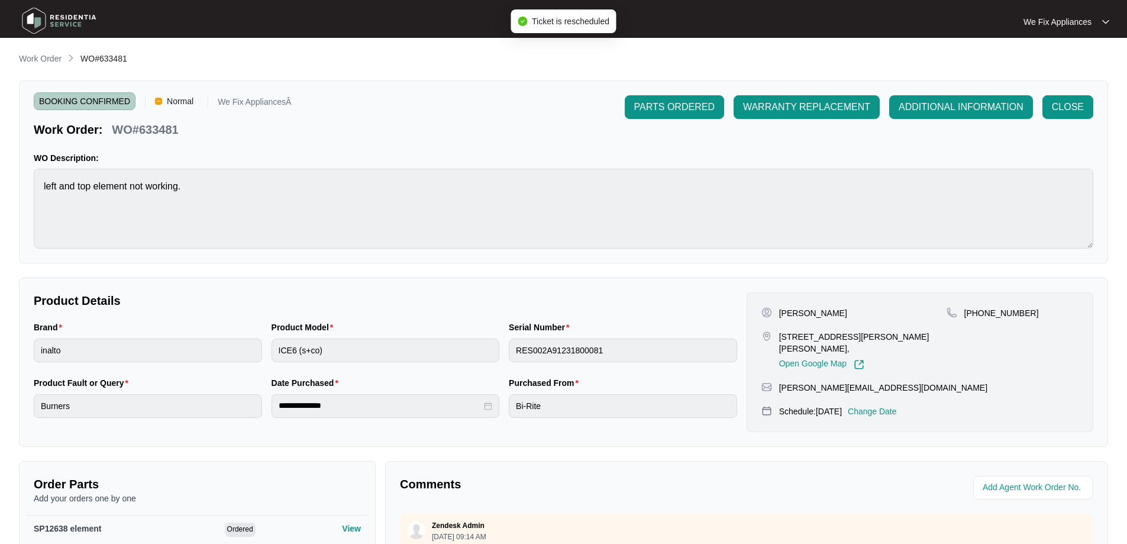
click at [56, 12] on img at bounding box center [59, 21] width 83 height 36
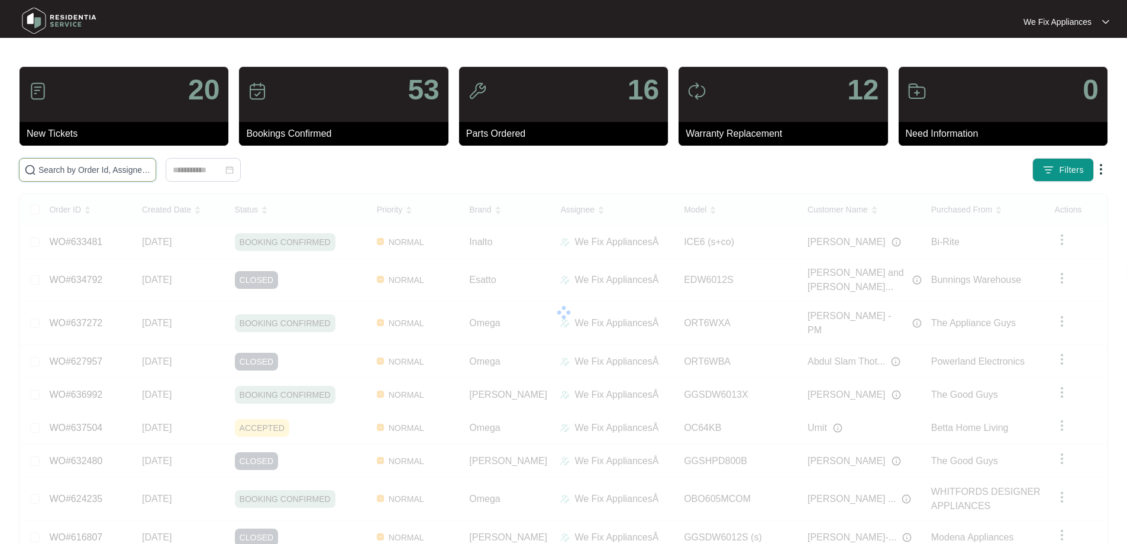
drag, startPoint x: 134, startPoint y: 176, endPoint x: 141, endPoint y: 170, distance: 9.2
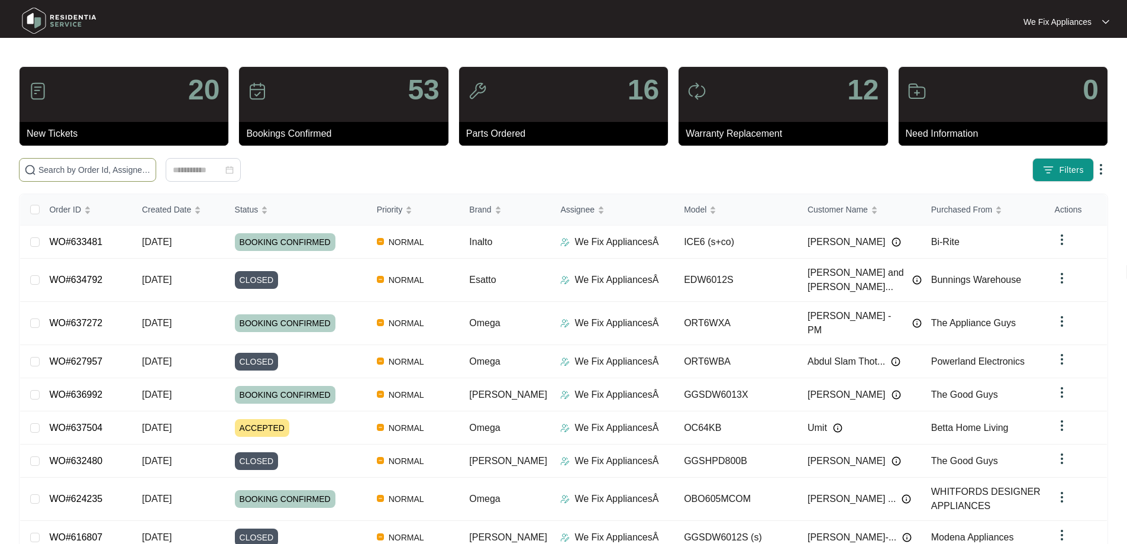
paste input "632337"
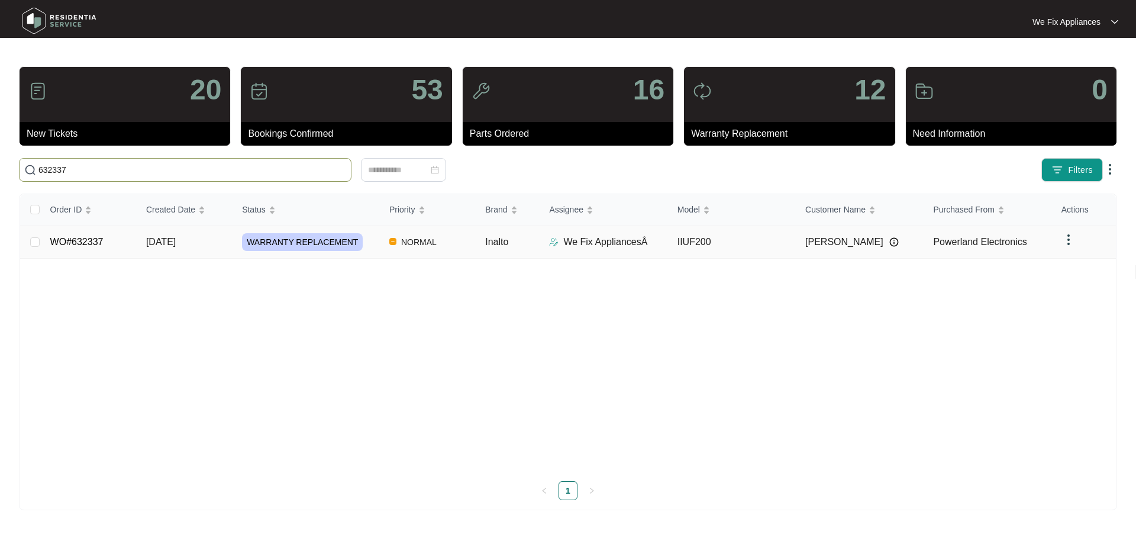
type input "632337"
click at [72, 239] on link "WO#632337" at bounding box center [76, 242] width 53 height 10
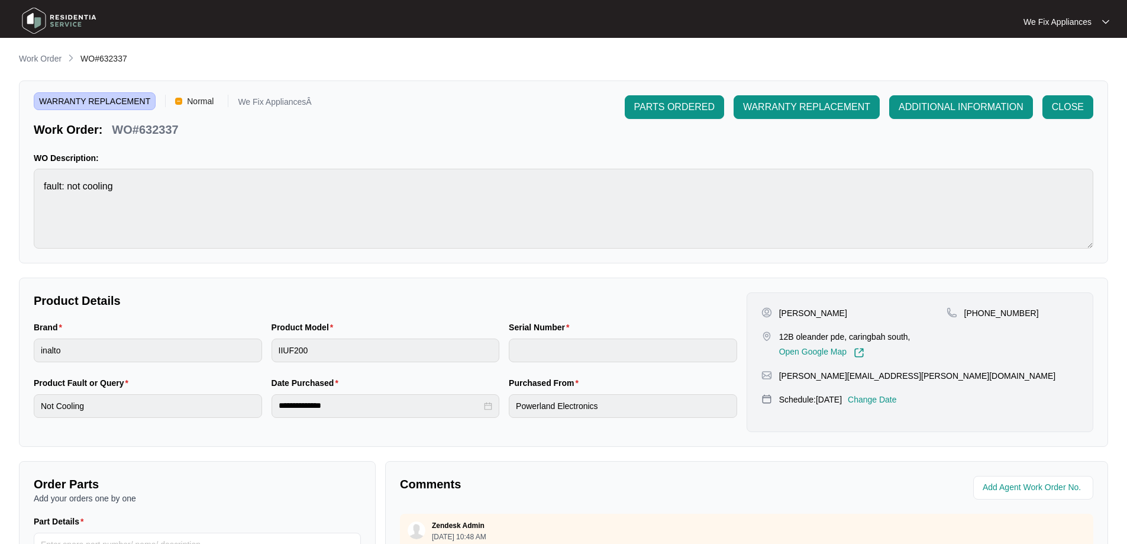
click at [881, 399] on p "Change Date" at bounding box center [872, 400] width 49 height 12
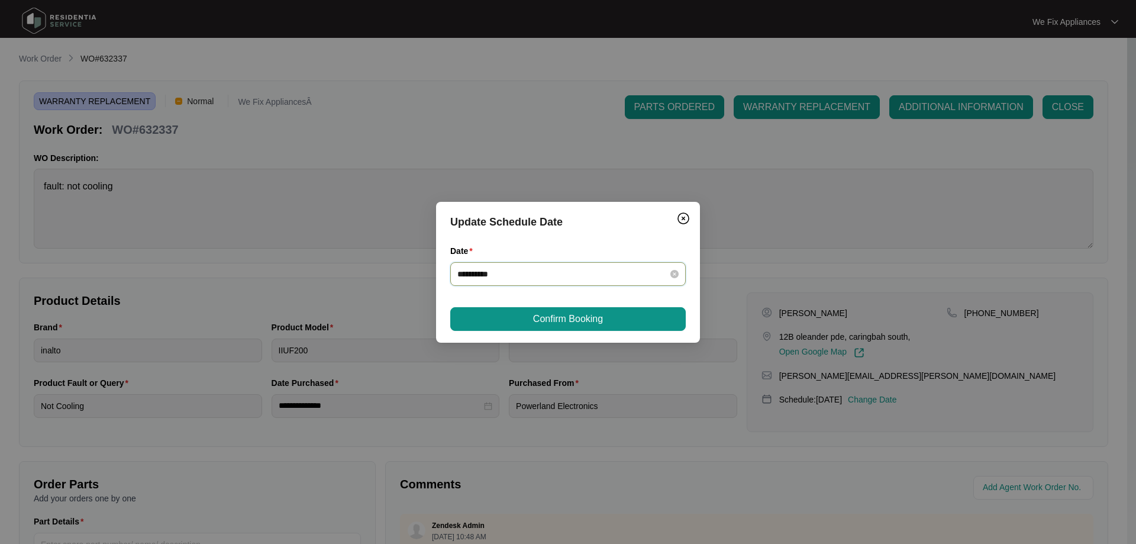
click at [551, 276] on input "**********" at bounding box center [560, 274] width 207 height 13
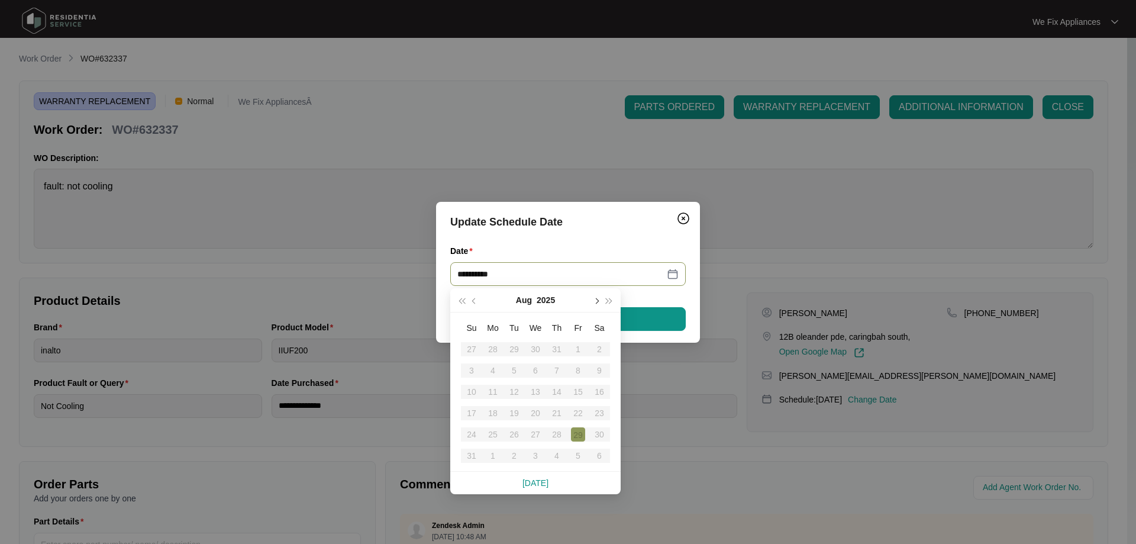
click at [596, 301] on span "button" at bounding box center [596, 301] width 6 height 6
click at [520, 388] on div "16" at bounding box center [514, 392] width 14 height 14
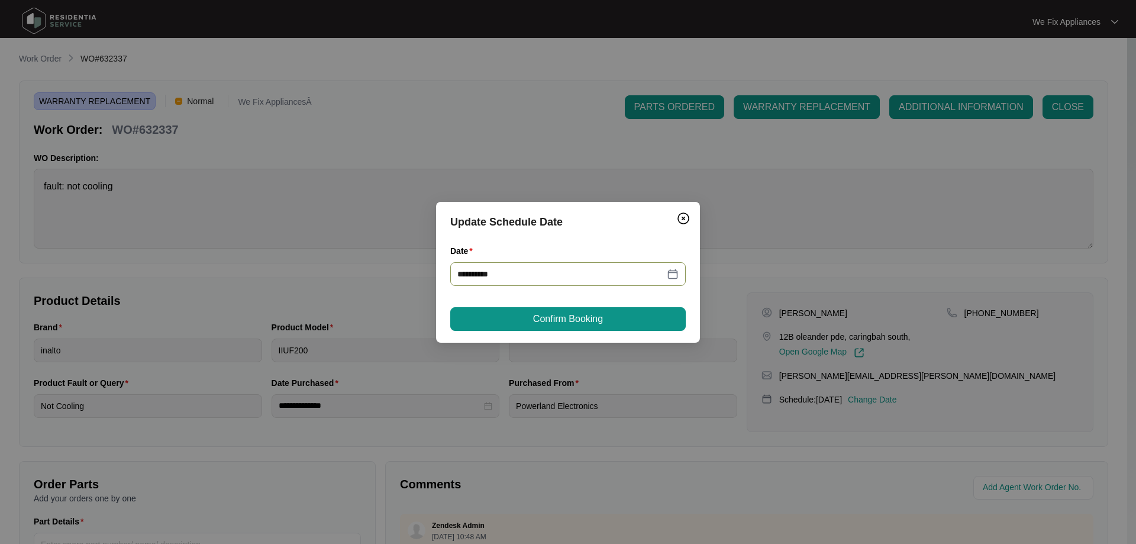
type input "**********"
click at [546, 312] on span "Confirm Booking" at bounding box center [568, 319] width 70 height 14
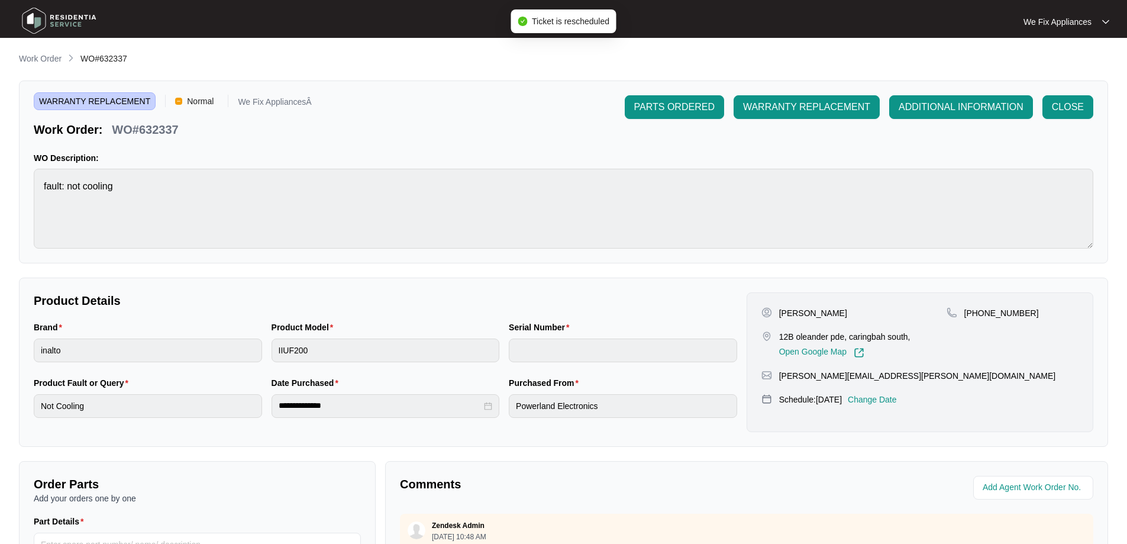
click at [63, 12] on img at bounding box center [59, 21] width 83 height 36
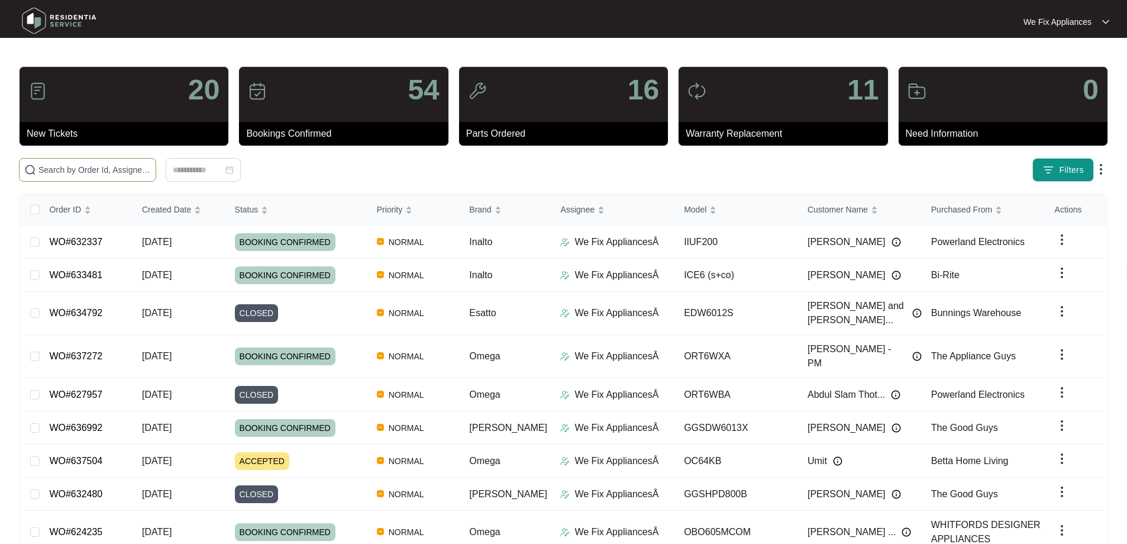
paste input "636607"
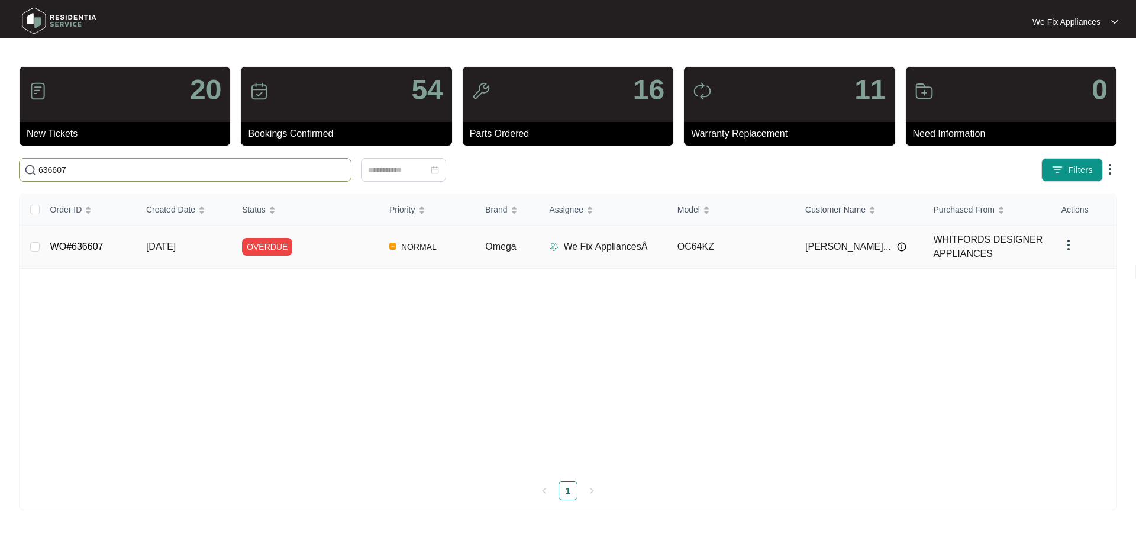
type input "636607"
click at [78, 240] on td "WO#636607" at bounding box center [89, 246] width 96 height 43
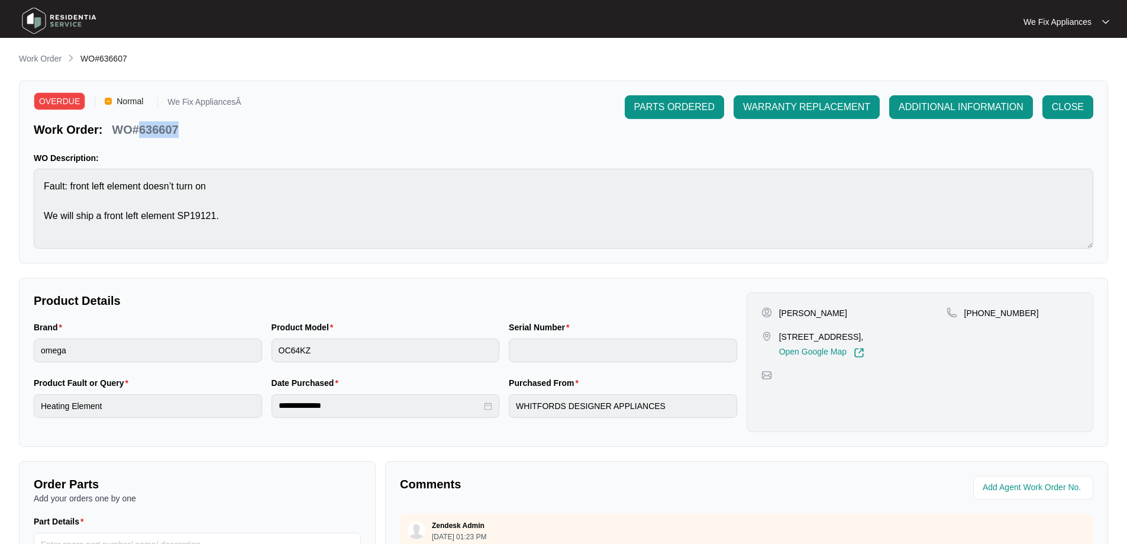
drag, startPoint x: 185, startPoint y: 128, endPoint x: 142, endPoint y: 125, distance: 42.7
click at [142, 125] on div "Work Order: WO#636607" at bounding box center [138, 127] width 208 height 21
copy p "636607"
click at [79, 16] on img at bounding box center [59, 21] width 83 height 36
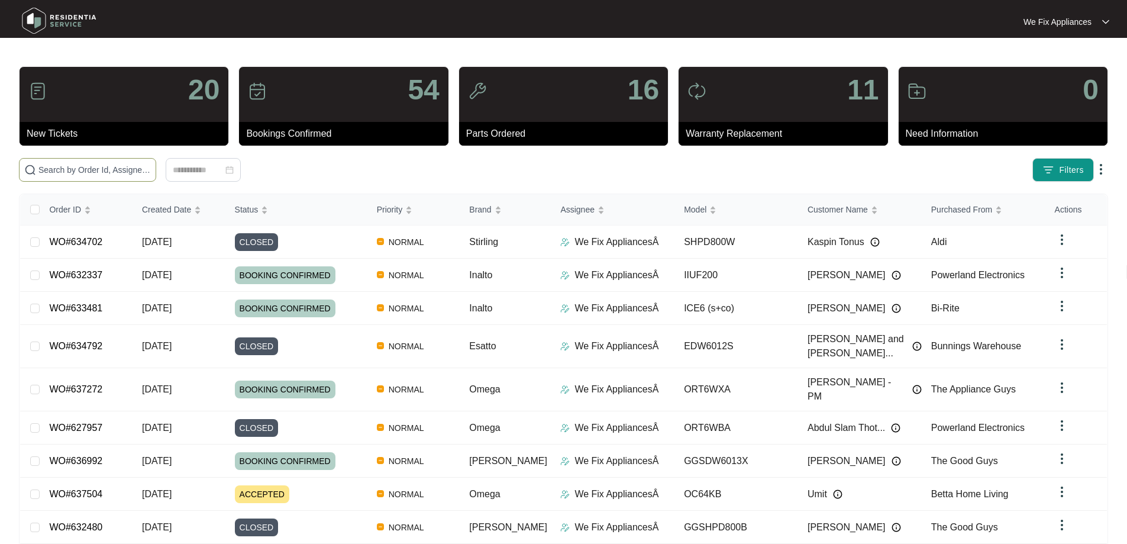
paste input "636383"
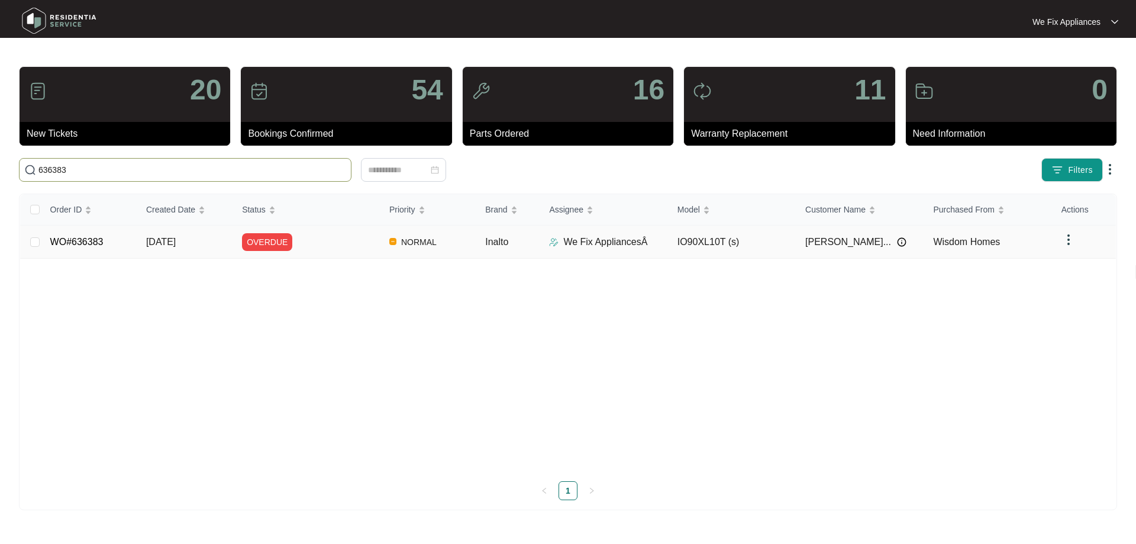
type input "636383"
click at [88, 238] on link "WO#636383" at bounding box center [76, 242] width 53 height 10
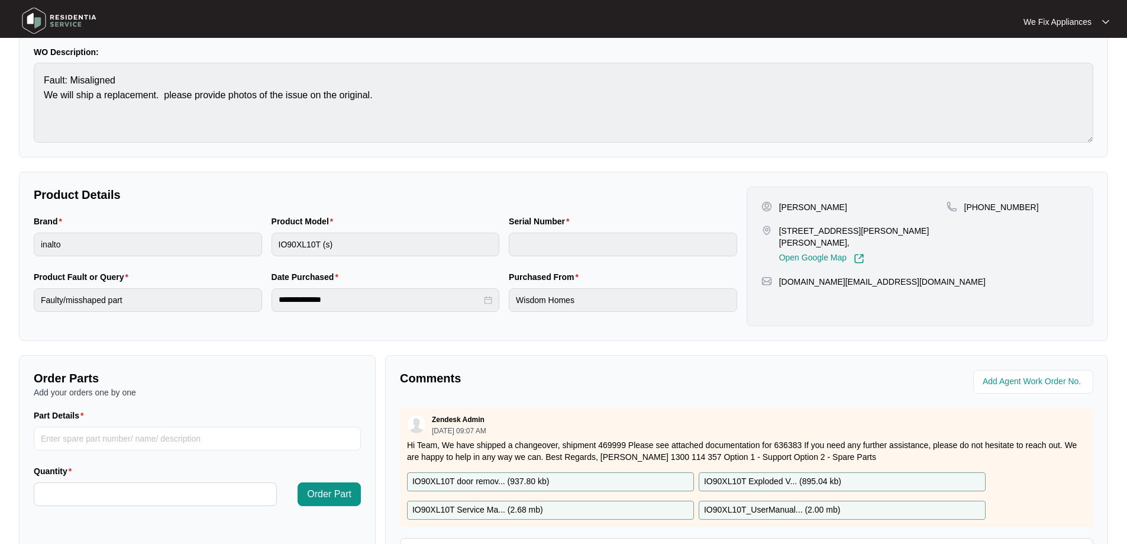
scroll to position [237, 0]
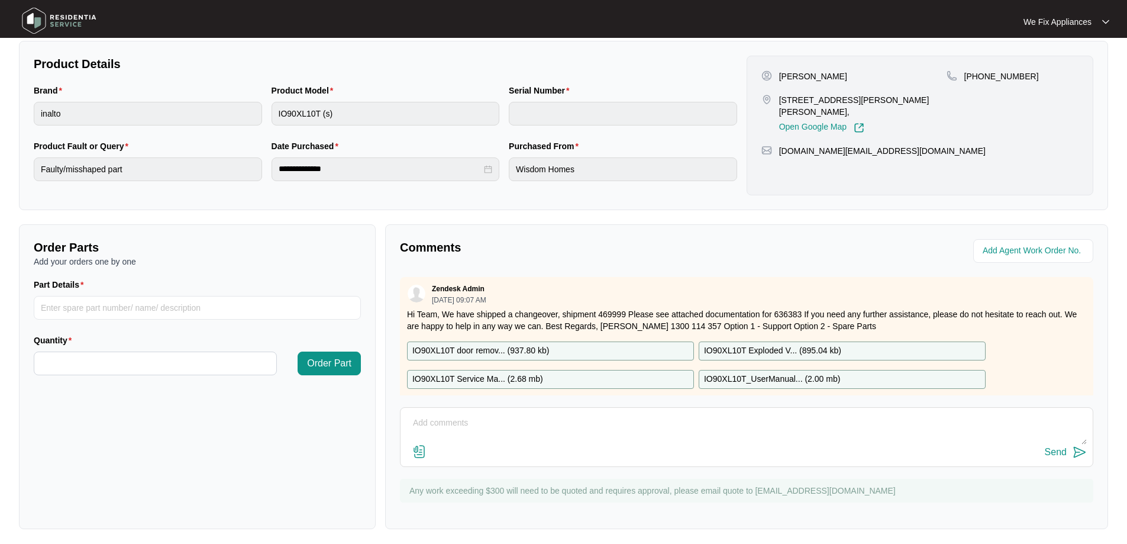
click at [665, 433] on textarea at bounding box center [747, 429] width 681 height 31
click at [63, 21] on img at bounding box center [59, 21] width 83 height 36
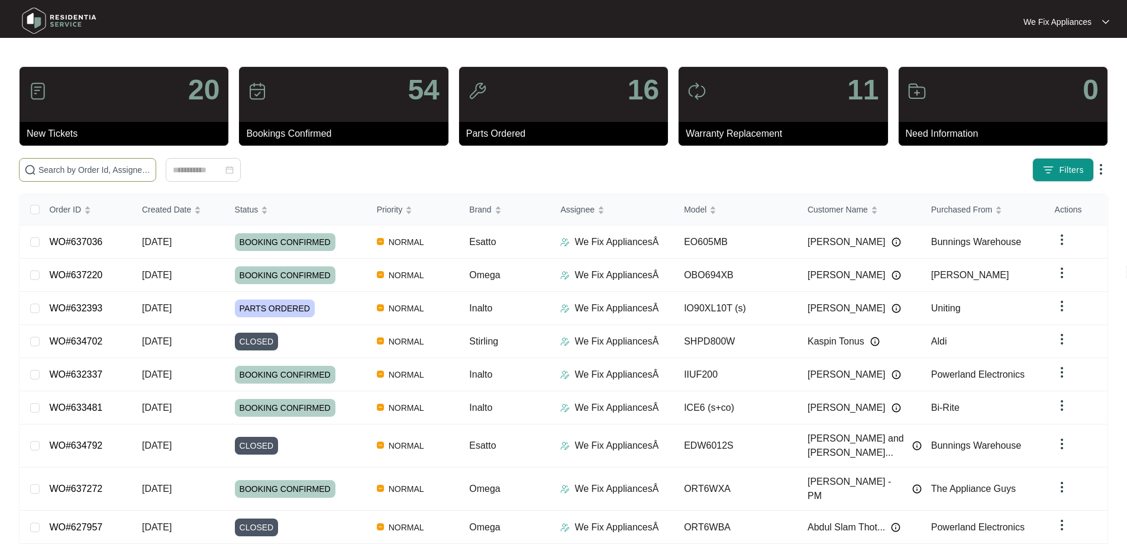
paste input "Hi guys please add date for the 15th he works from home that day thank you."
type input "Hi guys please add date for the 15th he works from home that day thank you."
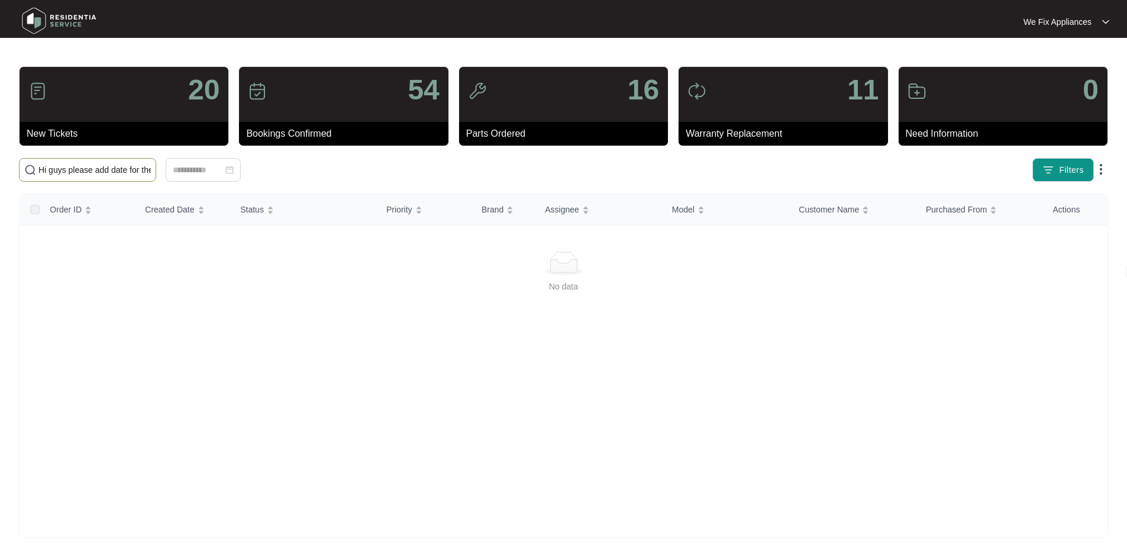
drag, startPoint x: 324, startPoint y: 170, endPoint x: 0, endPoint y: 149, distance: 325.0
click at [0, 149] on main "20 New Tickets 54 Bookings Confirmed 16 Parts Ordered 11 Warranty Replacement 0…" at bounding box center [563, 278] width 1127 height 557
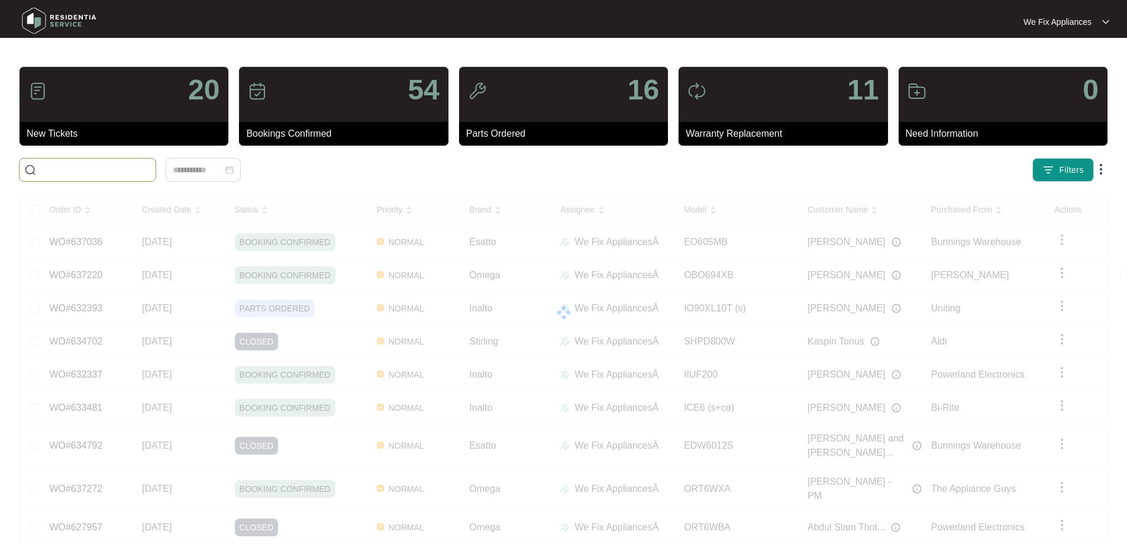
paste input "636383"
type input "636383"
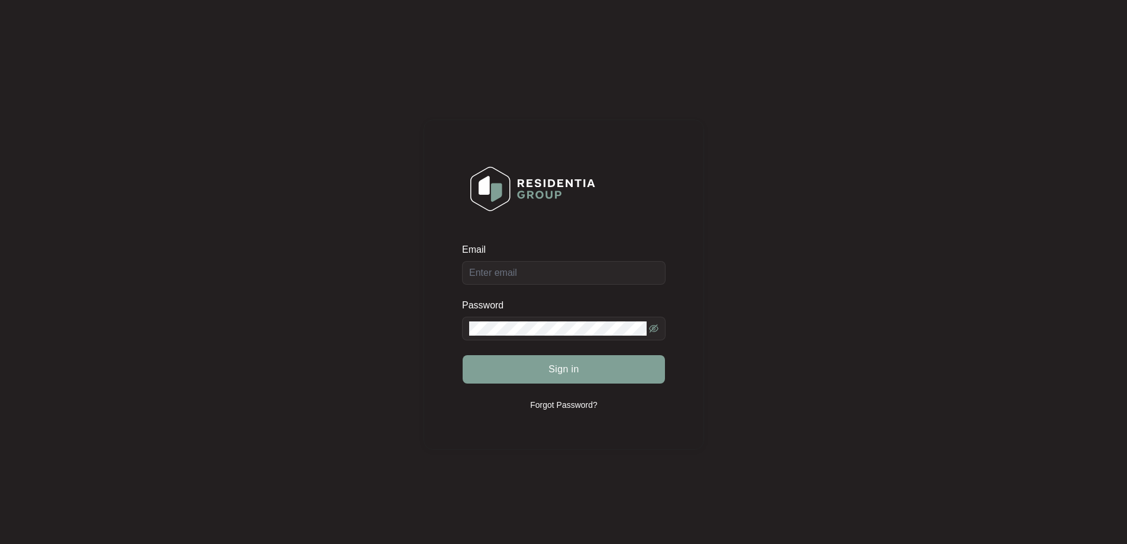
click at [595, 277] on div "Email" at bounding box center [564, 263] width 204 height 41
click at [603, 262] on input "Email" at bounding box center [564, 273] width 204 height 24
type input "service@wefixappliances.com.au"
click at [581, 365] on button "Sign in" at bounding box center [564, 369] width 202 height 28
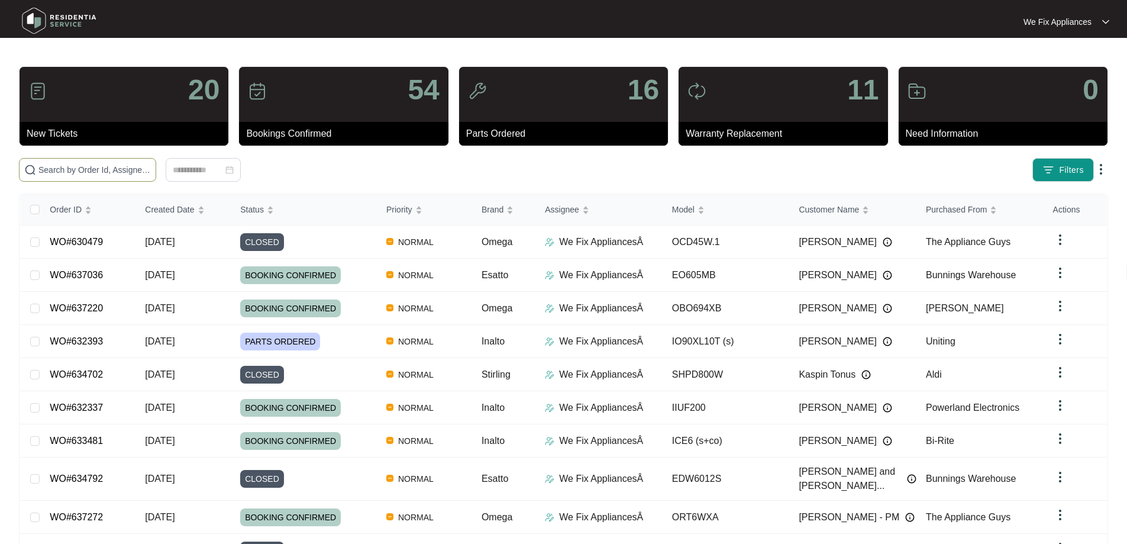
paste input "636383"
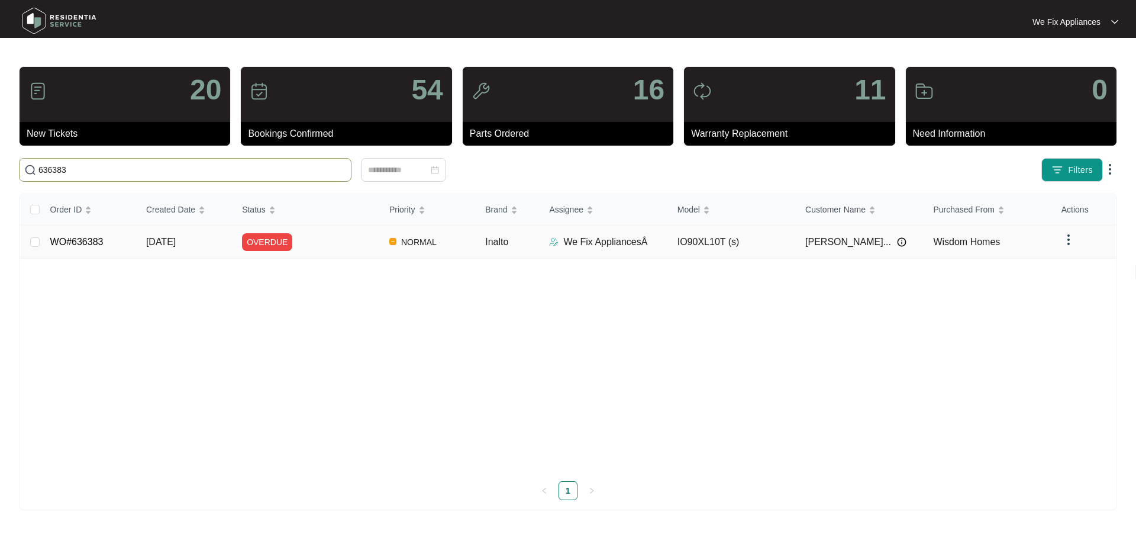
type input "636383"
click at [73, 245] on link "WO#636383" at bounding box center [76, 242] width 53 height 10
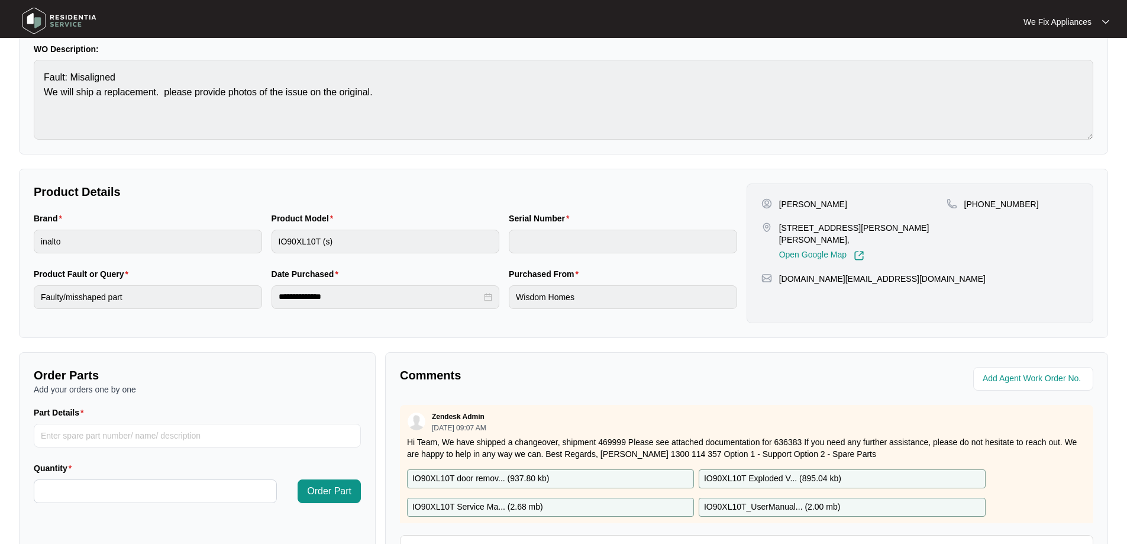
scroll to position [237, 0]
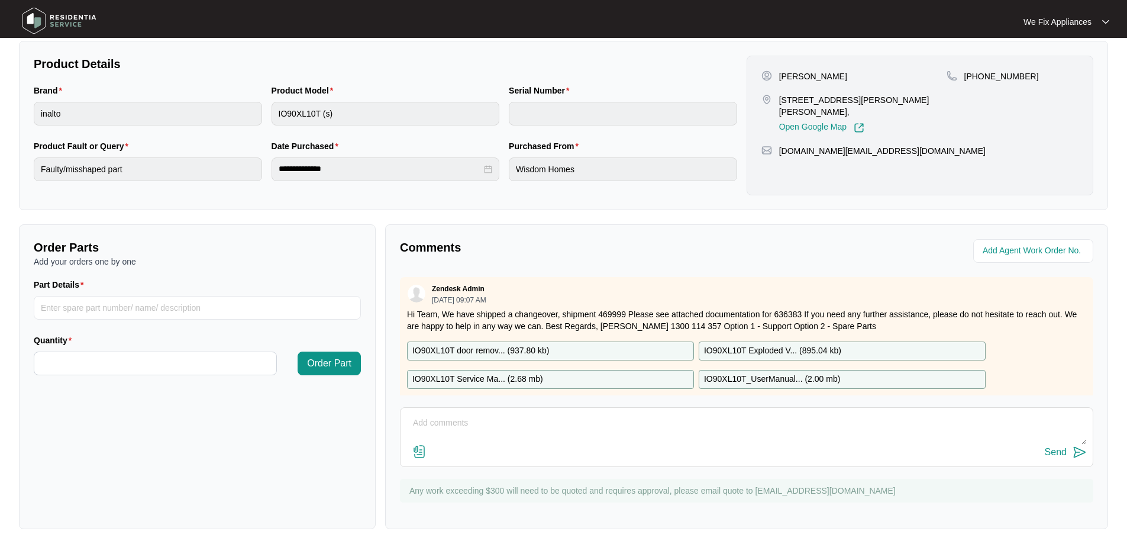
click at [563, 437] on textarea at bounding box center [747, 429] width 681 height 31
type textarea "sorry, customer called back and rebooked it in for the 16th instead thank you."
click at [1054, 448] on div "Send" at bounding box center [1056, 452] width 22 height 11
click at [59, 26] on img at bounding box center [59, 21] width 83 height 36
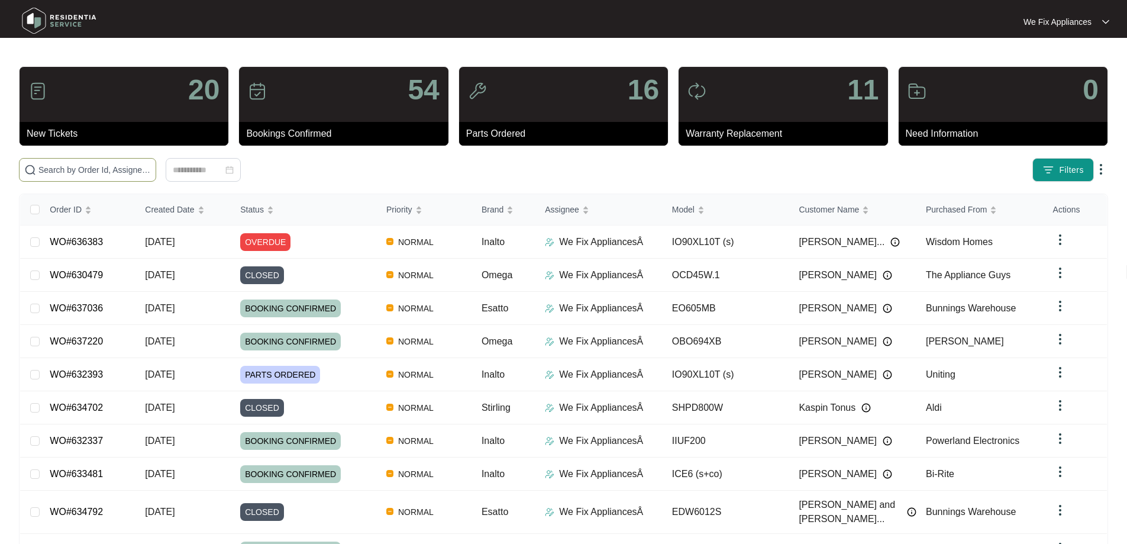
paste input "633284"
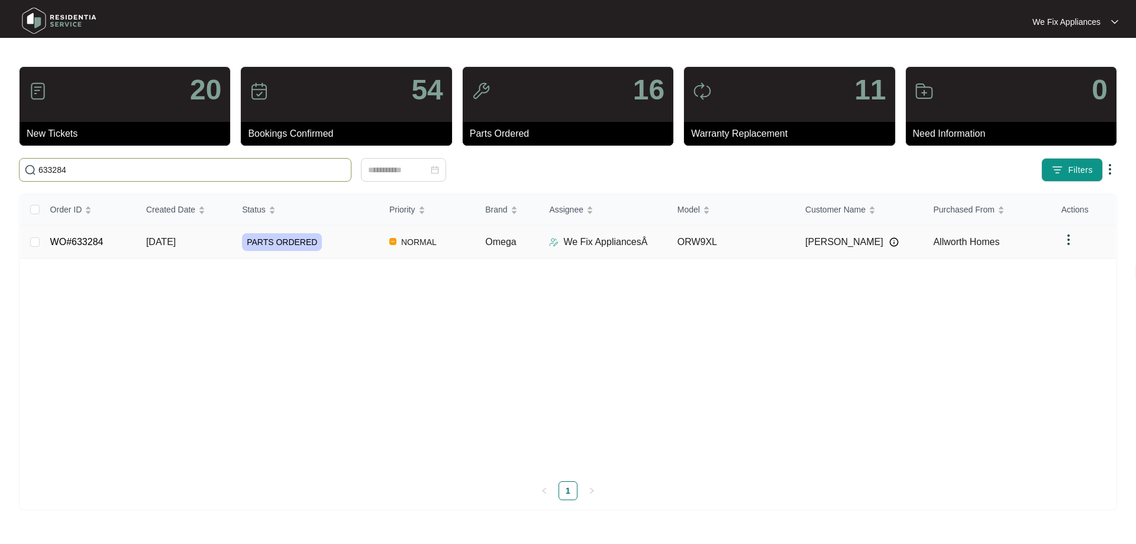
type input "633284"
click at [70, 240] on link "WO#633284" at bounding box center [76, 242] width 53 height 10
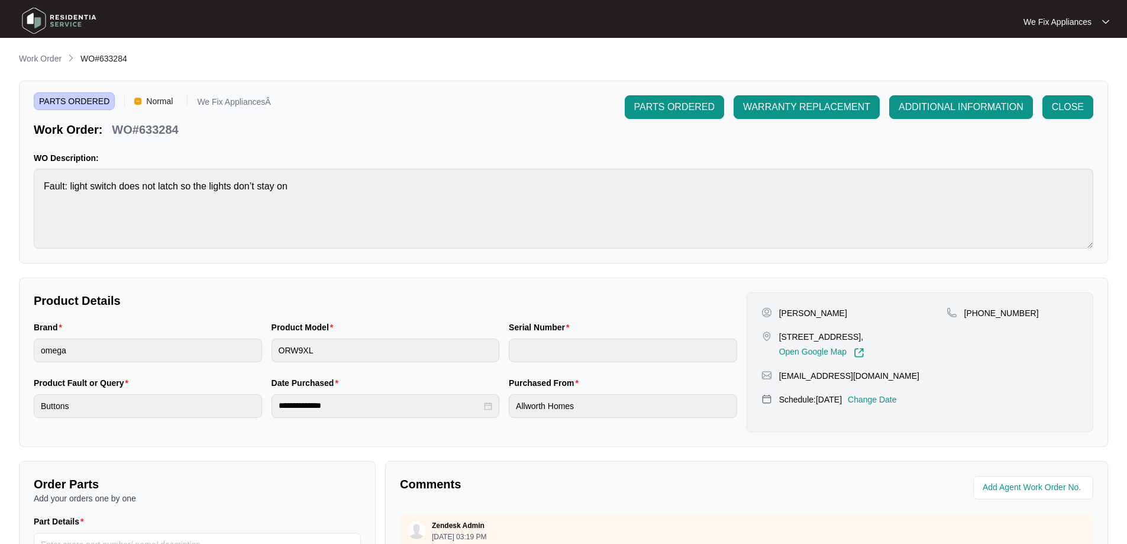
click at [886, 398] on p "Change Date" at bounding box center [872, 400] width 49 height 12
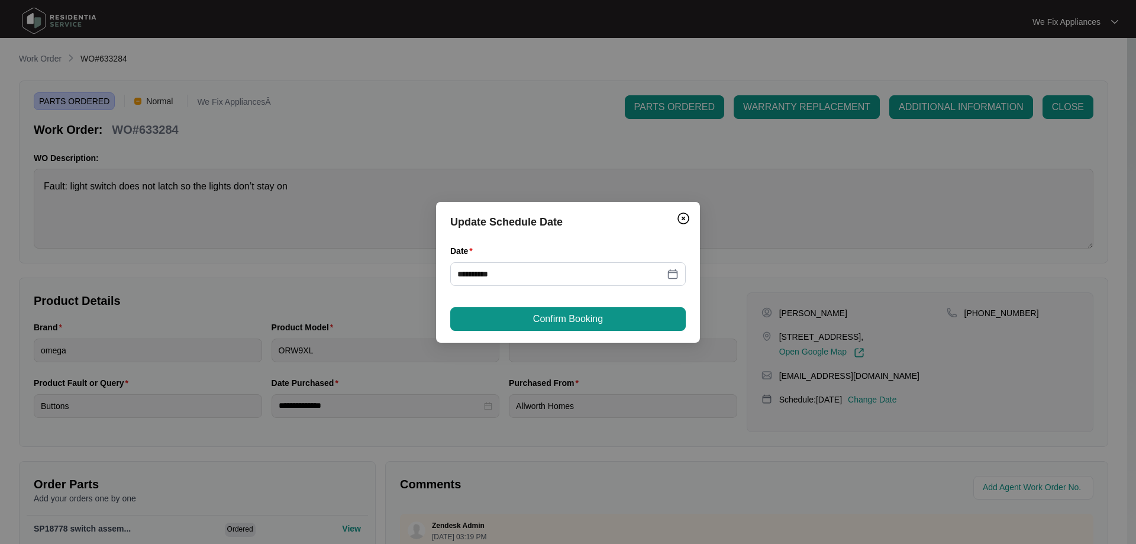
click at [523, 260] on div "Date" at bounding box center [568, 253] width 236 height 18
click at [514, 278] on input "**********" at bounding box center [560, 274] width 207 height 13
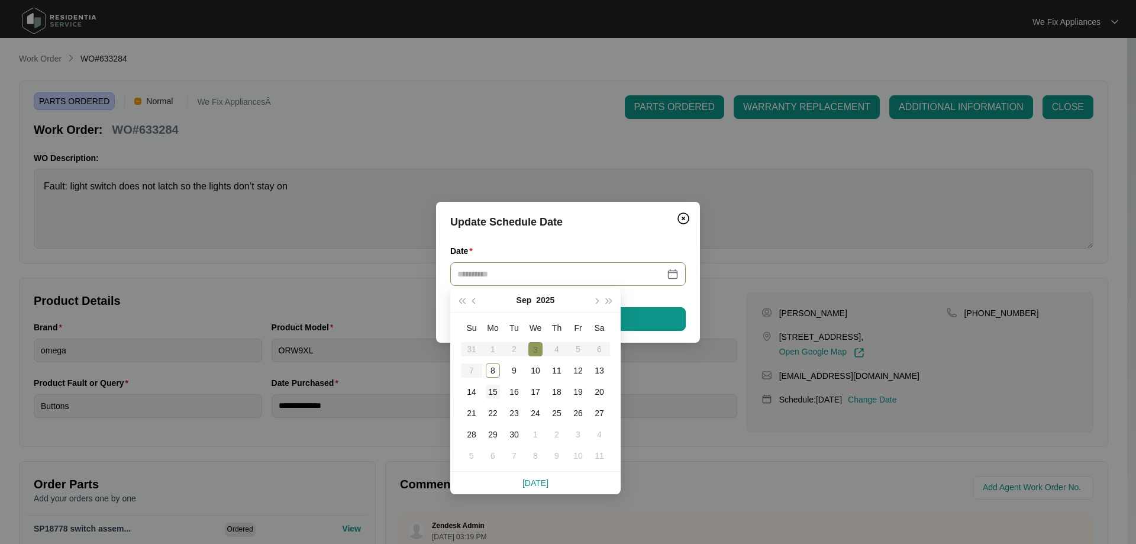
click at [490, 390] on div "15" at bounding box center [493, 392] width 14 height 14
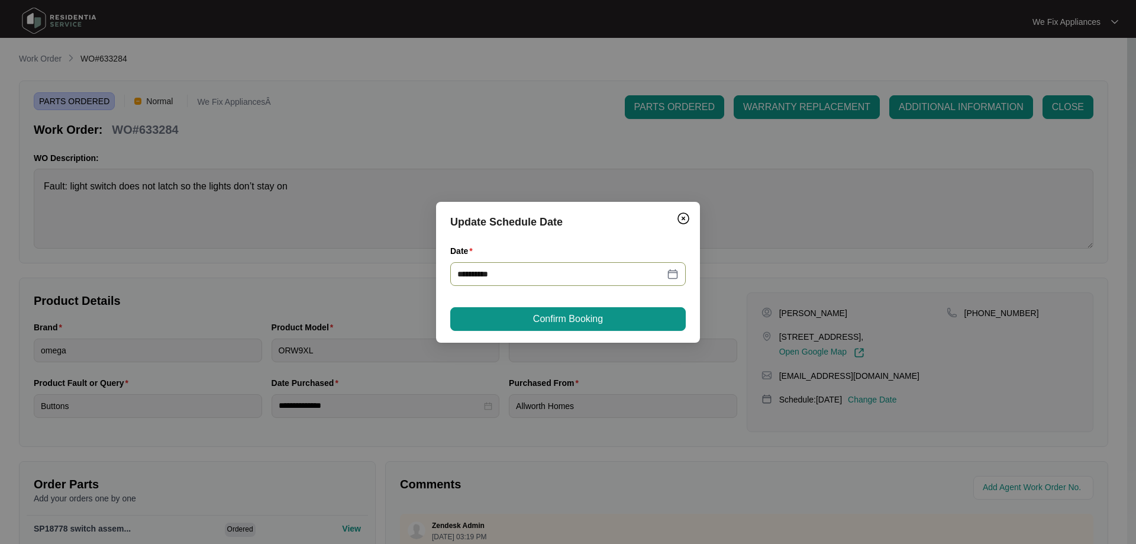
type input "**********"
click at [525, 321] on button "Confirm Booking" at bounding box center [568, 319] width 236 height 24
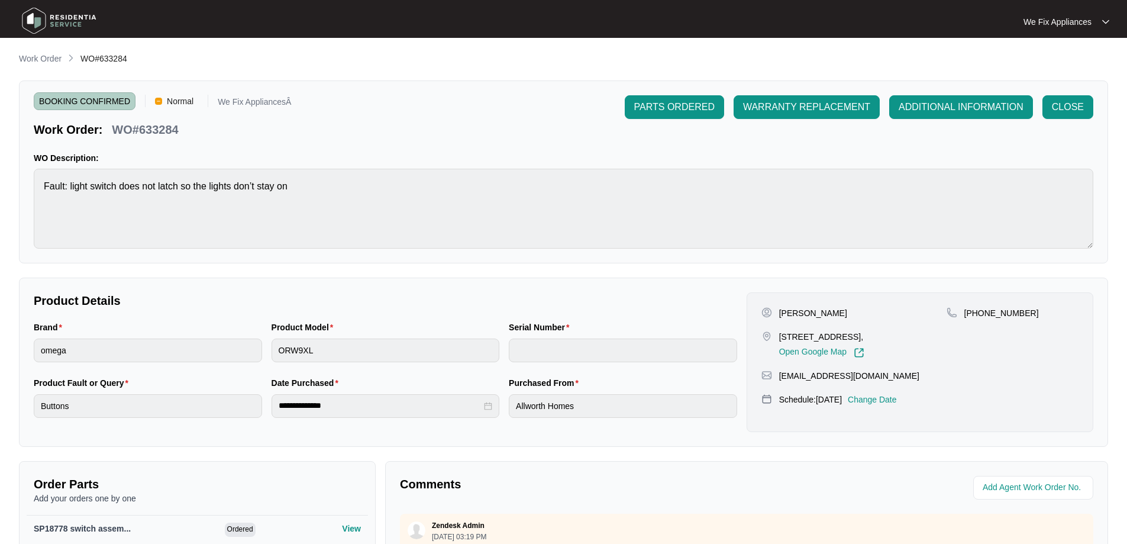
click at [897, 401] on p "Change Date" at bounding box center [872, 400] width 49 height 12
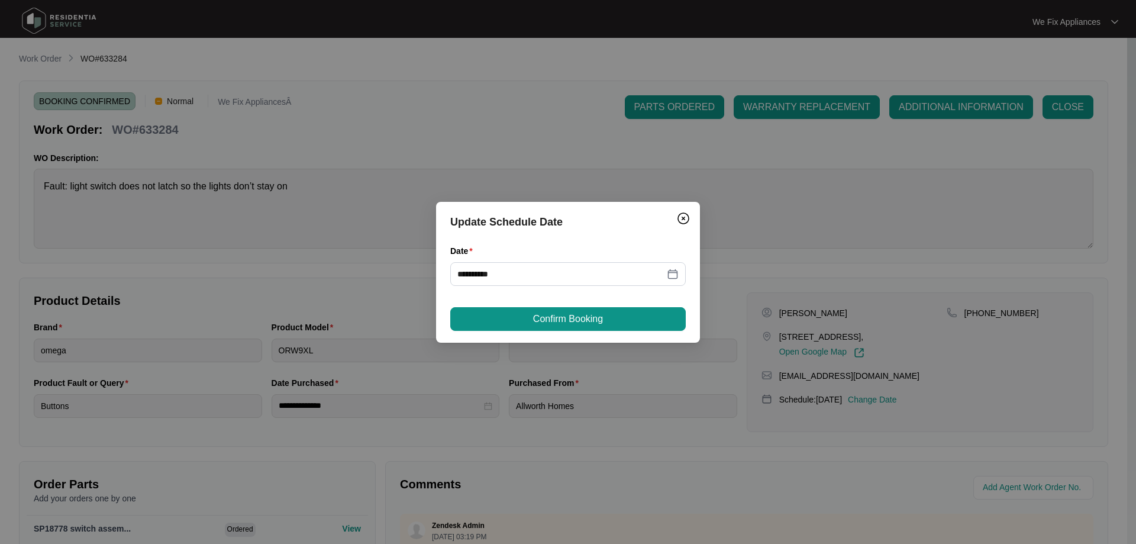
click at [579, 139] on div "**********" at bounding box center [568, 272] width 1136 height 544
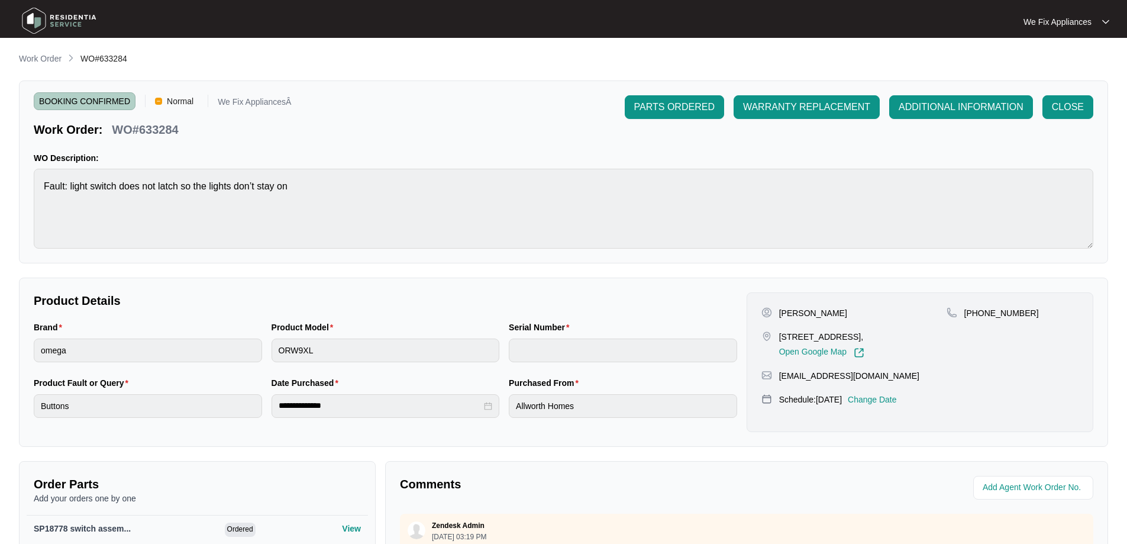
click at [63, 21] on img at bounding box center [59, 21] width 83 height 36
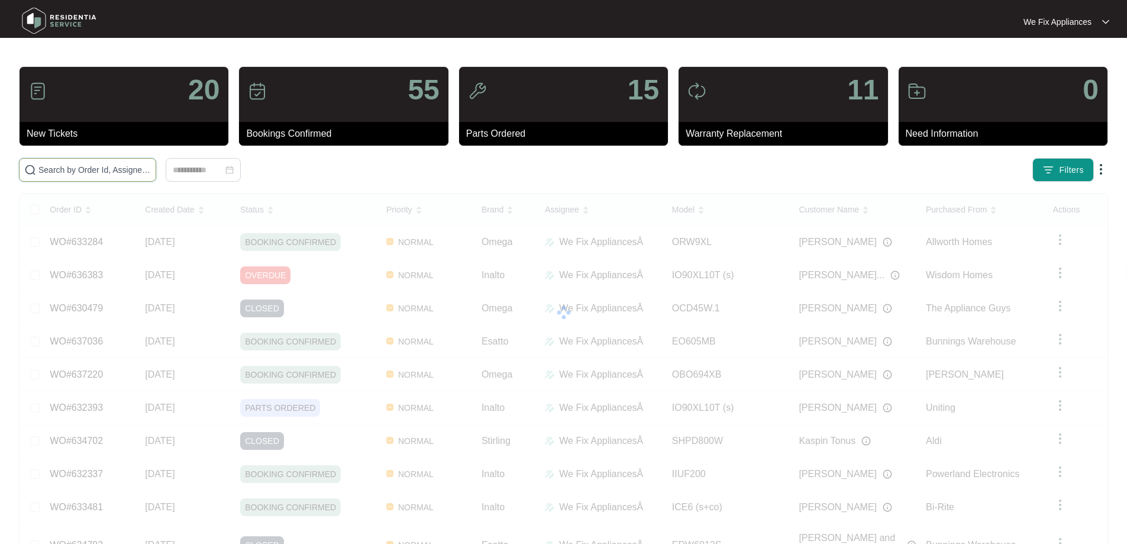
drag, startPoint x: 63, startPoint y: 161, endPoint x: 55, endPoint y: 170, distance: 11.7
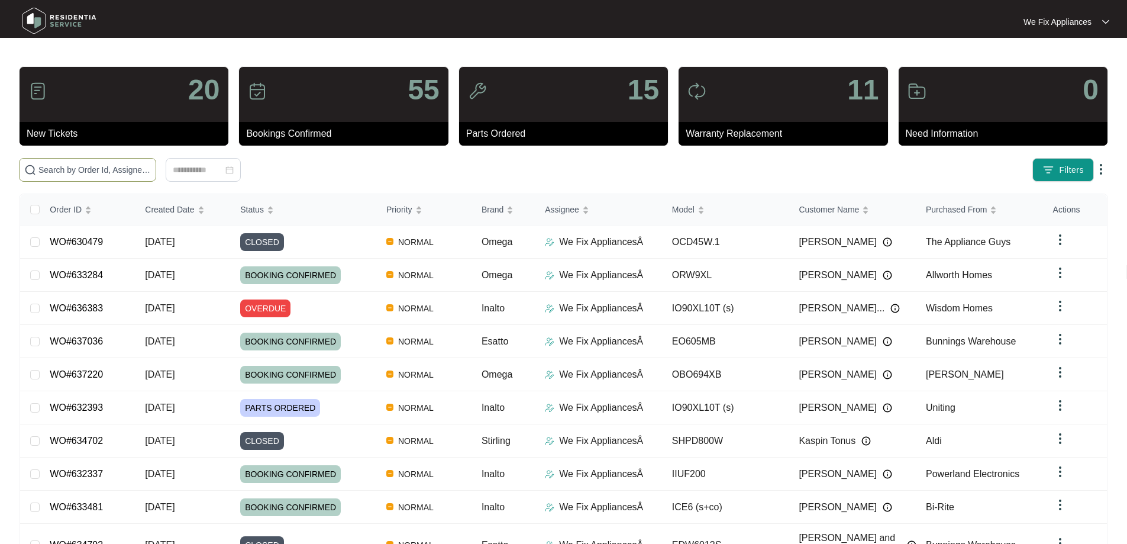
paste input "636629"
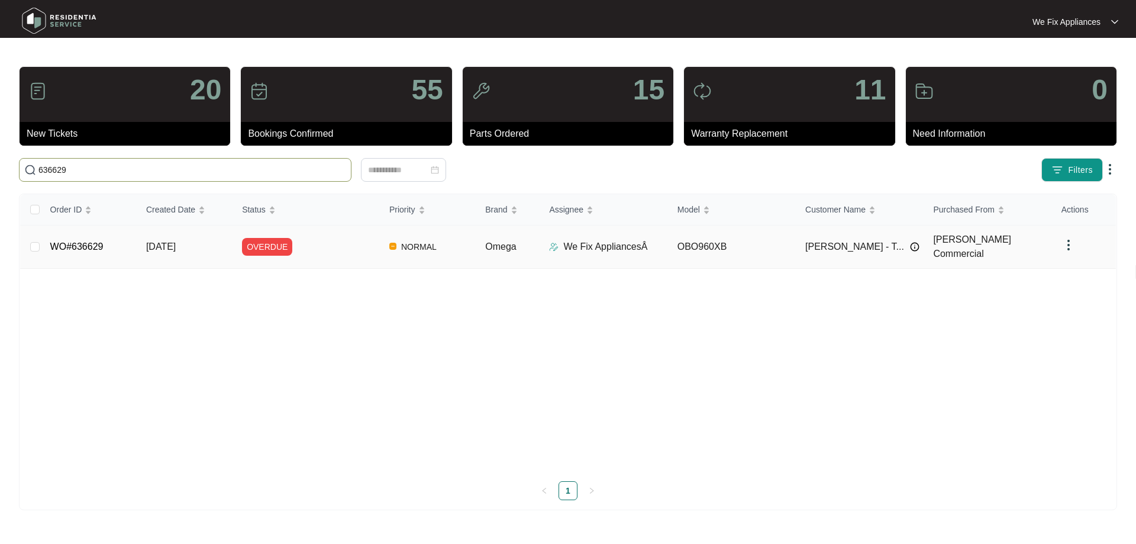
type input "636629"
click at [85, 245] on link "WO#636629" at bounding box center [76, 246] width 53 height 10
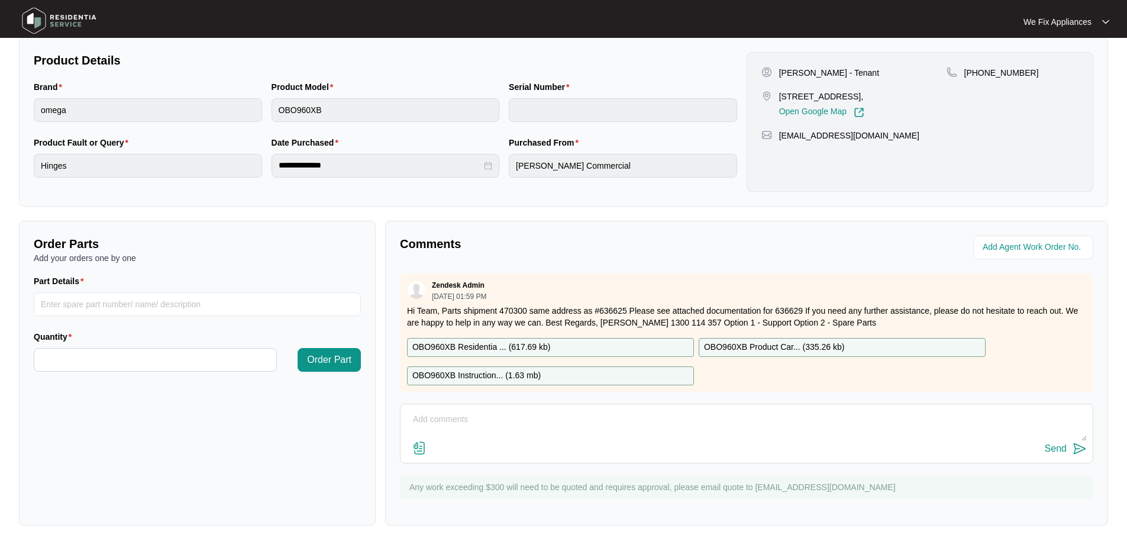
scroll to position [241, 0]
click at [623, 427] on textarea at bounding box center [747, 425] width 681 height 31
type textarea "Hi guys friday and today have left messages and text to advised received parts,…"
click at [1065, 450] on div "Send" at bounding box center [1056, 448] width 22 height 11
click at [67, 18] on img at bounding box center [59, 21] width 83 height 36
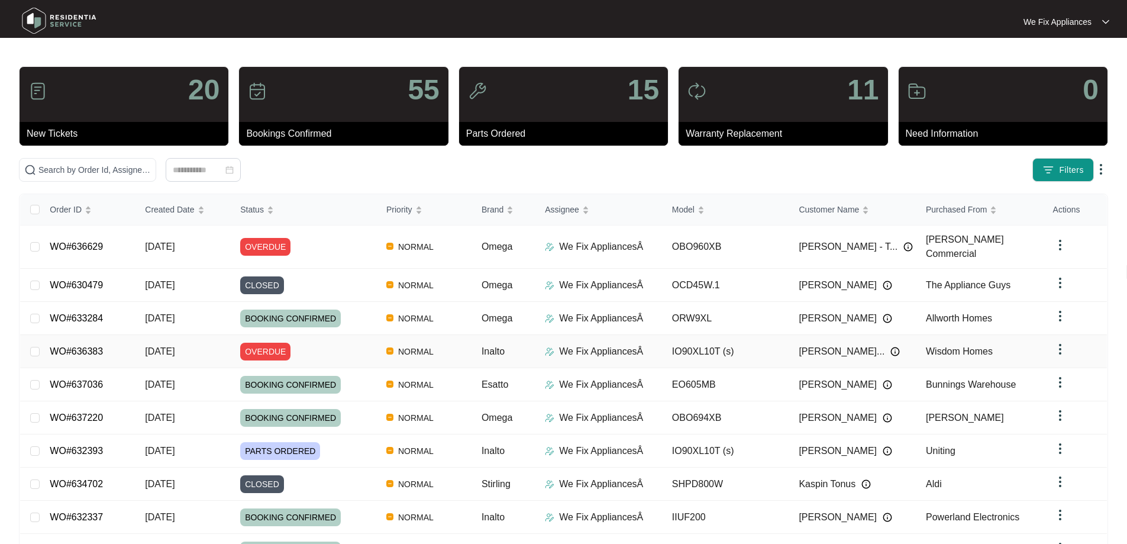
scroll to position [75, 0]
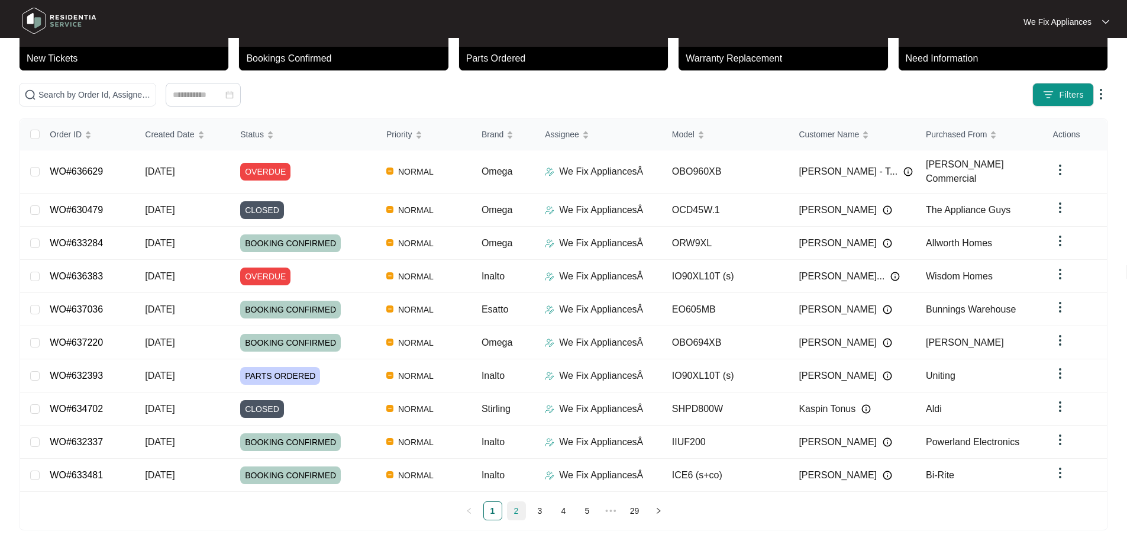
click at [518, 510] on link "2" at bounding box center [517, 511] width 18 height 18
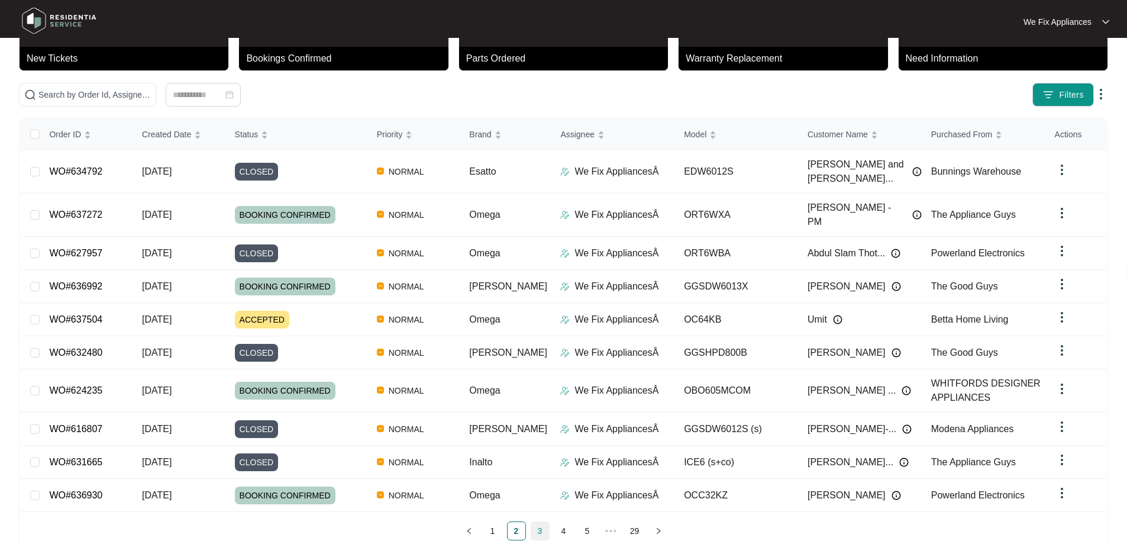
click at [543, 522] on link "3" at bounding box center [540, 531] width 18 height 18
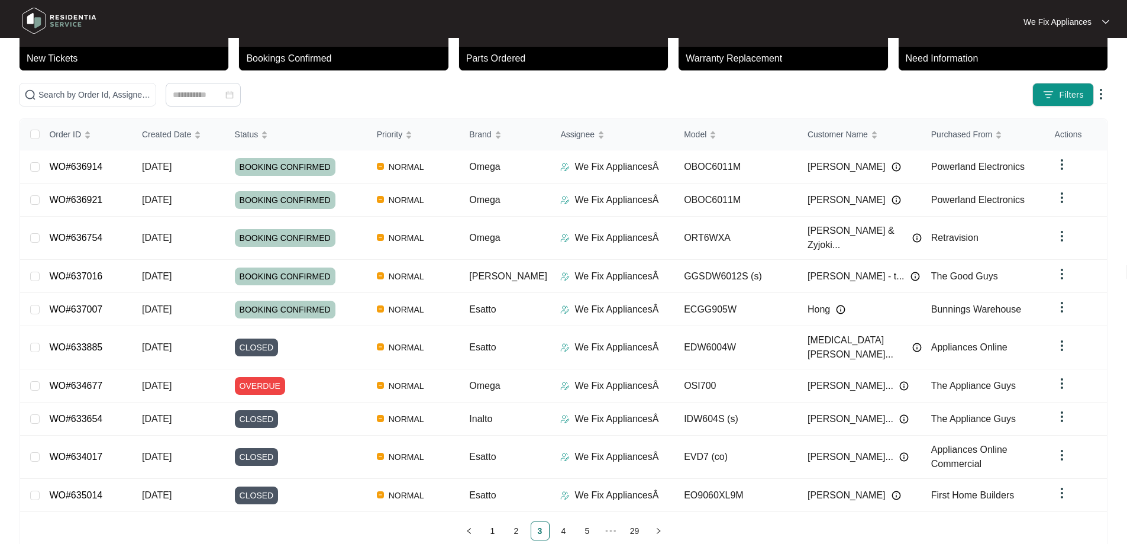
click at [563, 522] on link "4" at bounding box center [564, 531] width 18 height 18
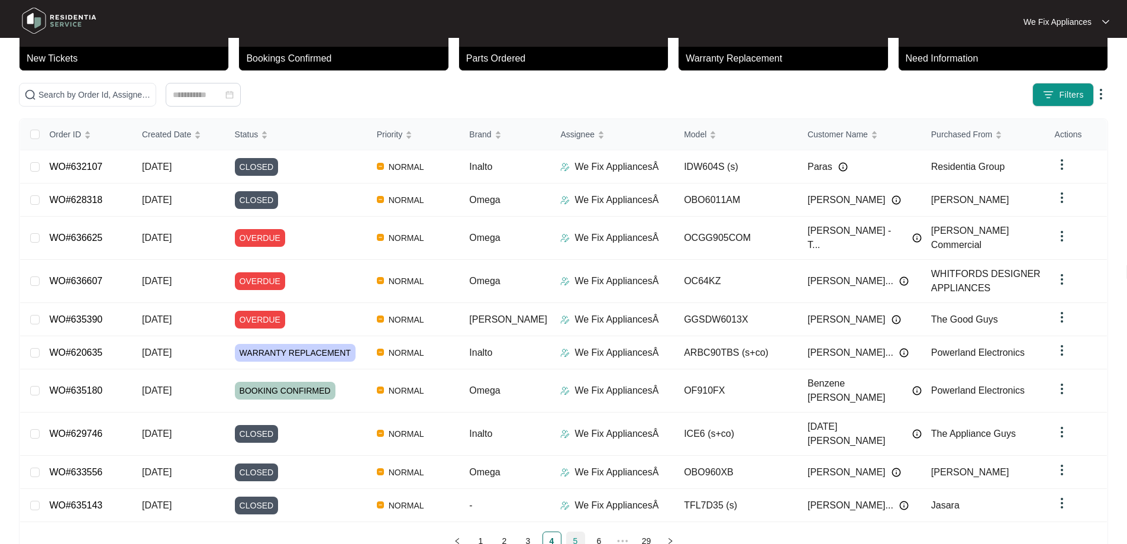
click at [570, 532] on link "5" at bounding box center [576, 541] width 18 height 18
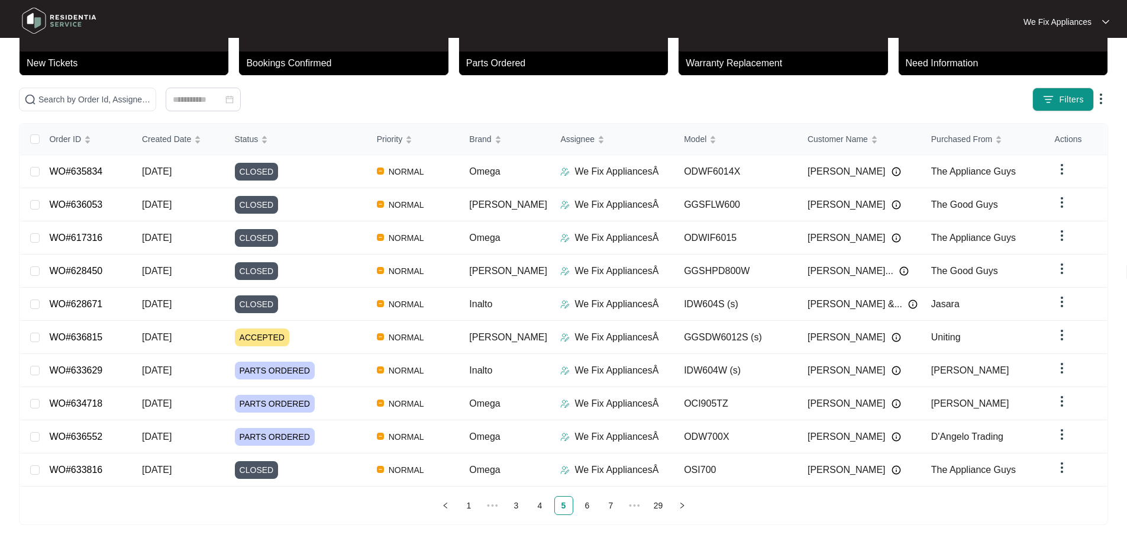
scroll to position [65, 0]
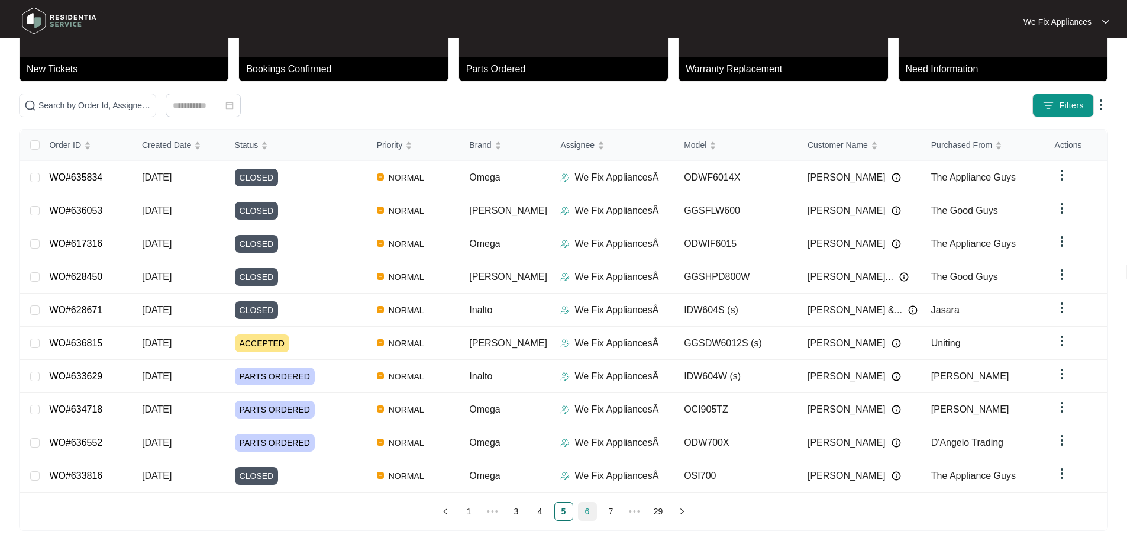
click at [589, 507] on link "6" at bounding box center [588, 511] width 18 height 18
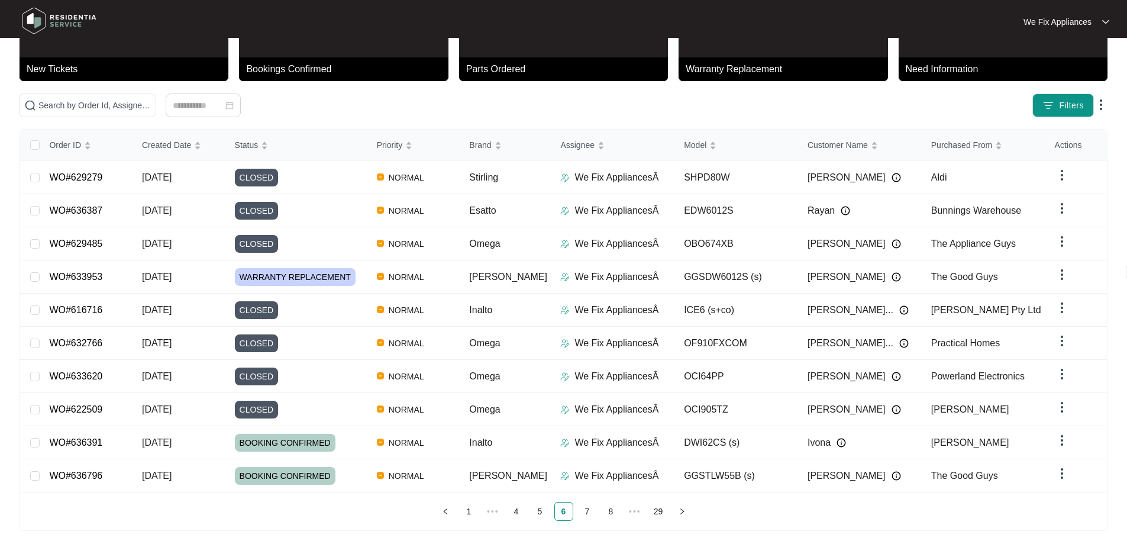
click at [566, 510] on link "6" at bounding box center [564, 511] width 18 height 18
click at [566, 509] on link "6" at bounding box center [564, 511] width 18 height 18
click at [584, 504] on link "7" at bounding box center [588, 511] width 18 height 18
